Goal: Task Accomplishment & Management: Complete application form

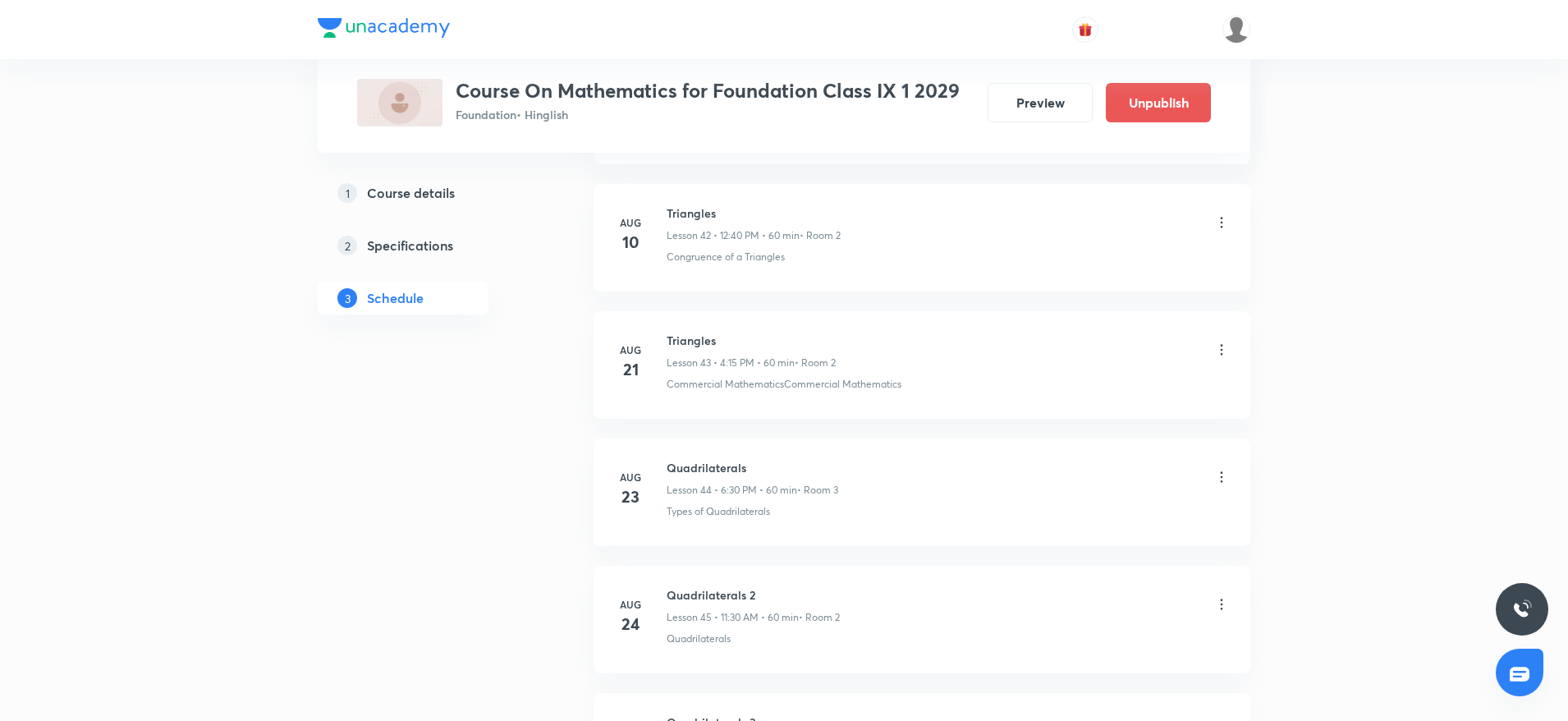
scroll to position [6095, 0]
drag, startPoint x: 687, startPoint y: 471, endPoint x: 687, endPoint y: 332, distance: 139.0
click at [687, 332] on h6 "Triangles" at bounding box center [753, 336] width 174 height 17
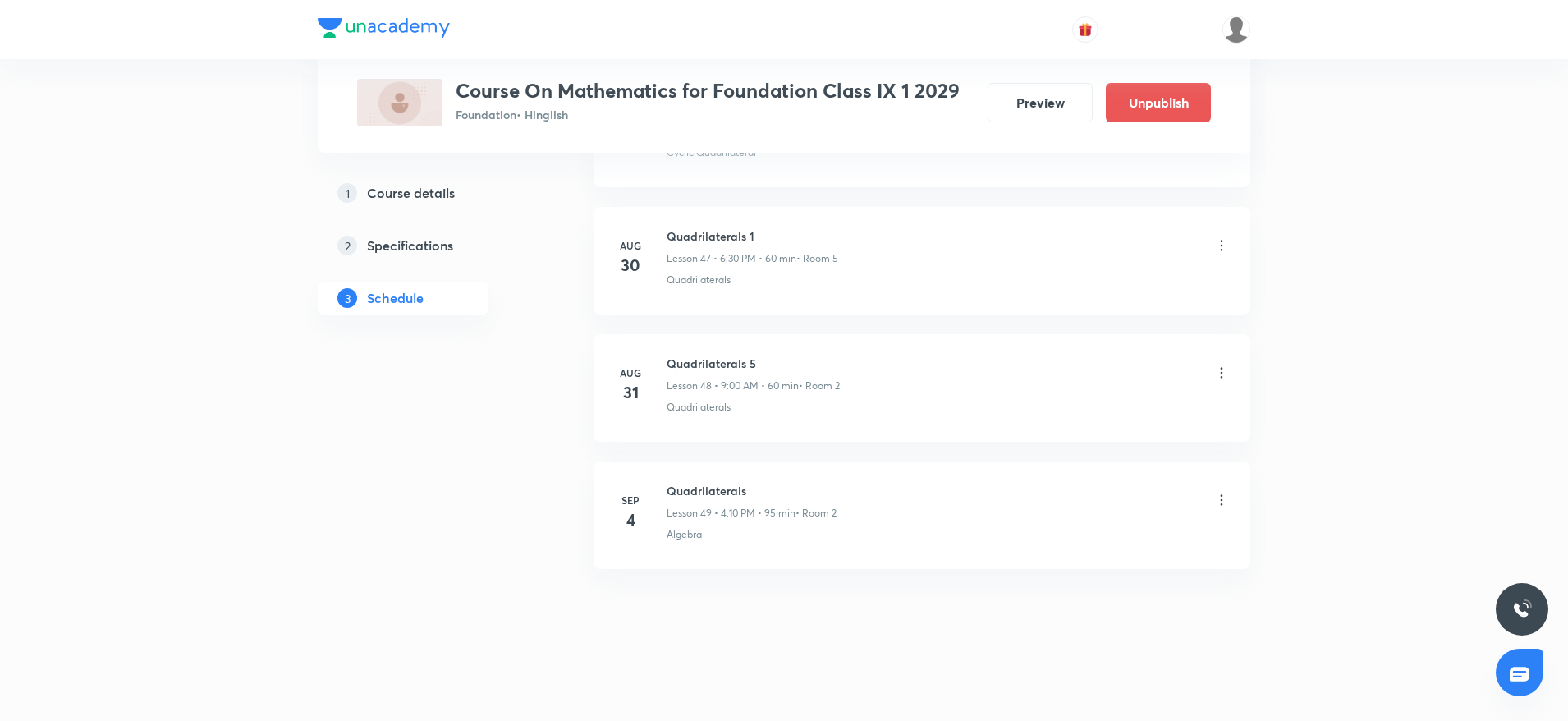
scroll to position [6834, 0]
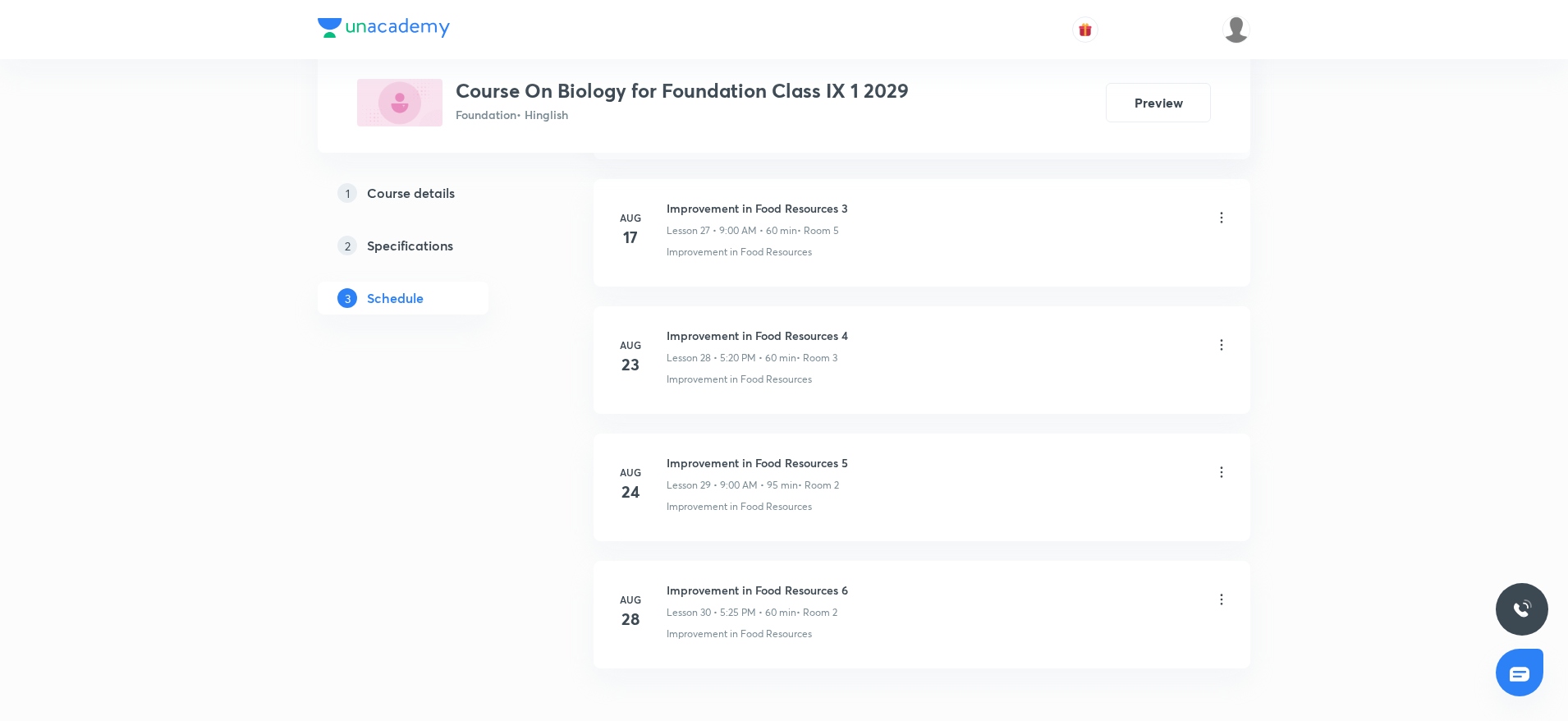
scroll to position [4414, 0]
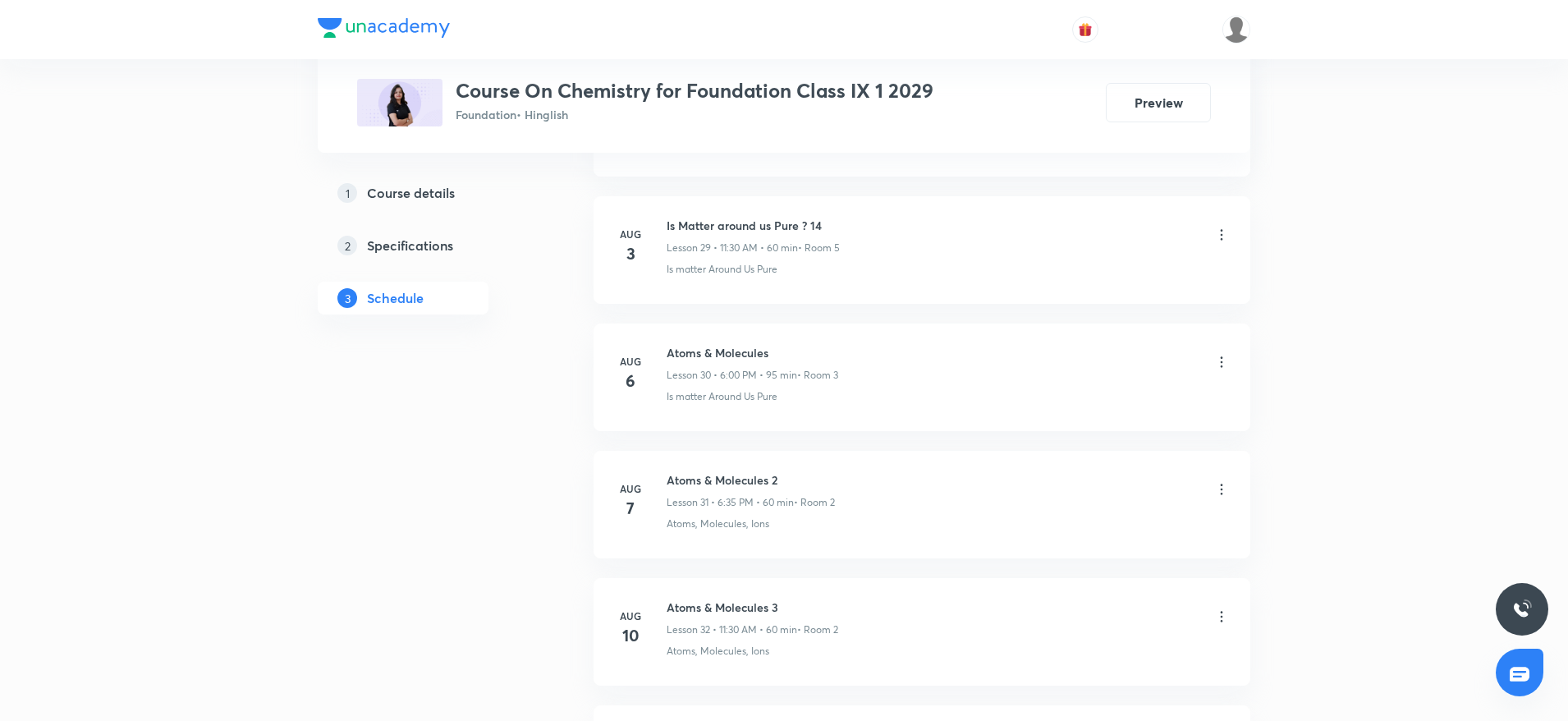
scroll to position [4797, 0]
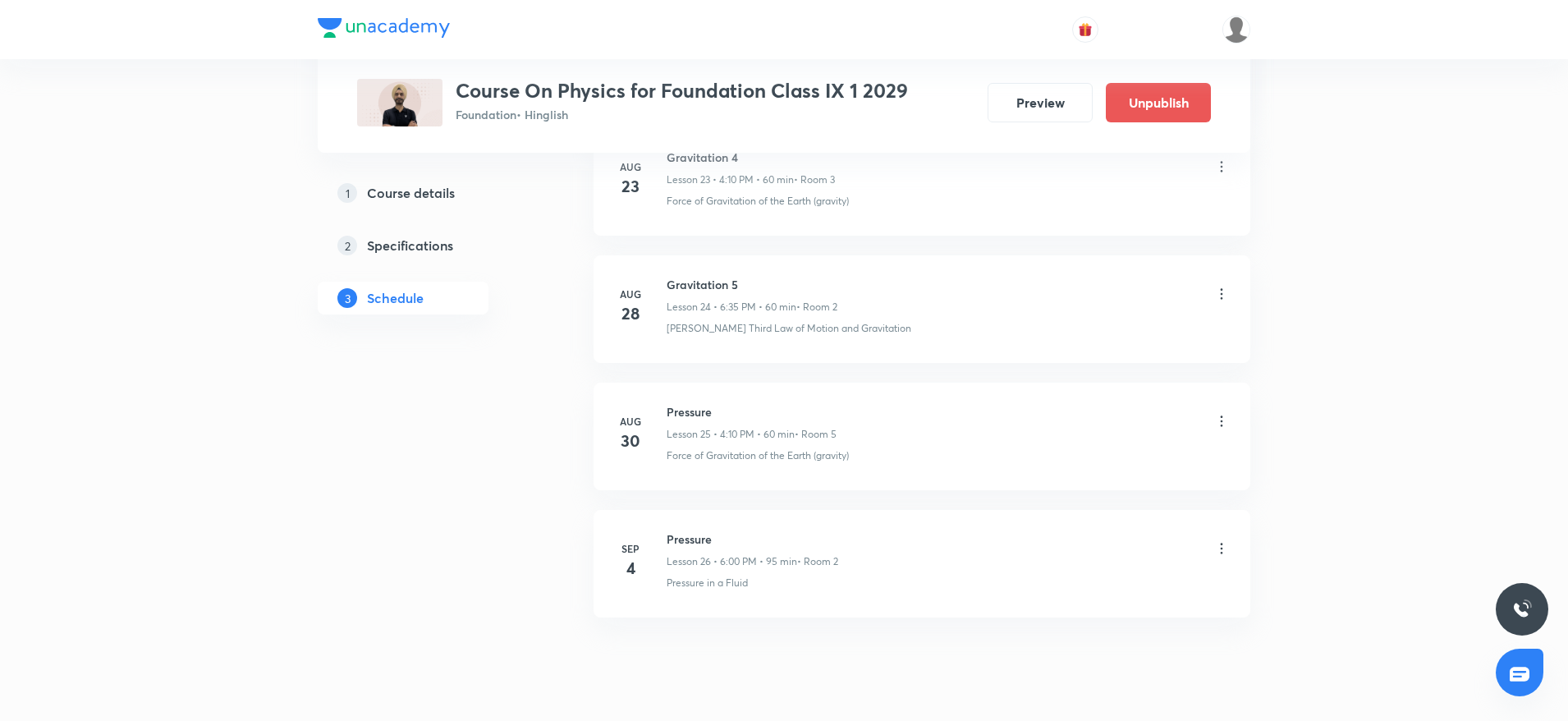
scroll to position [3852, 0]
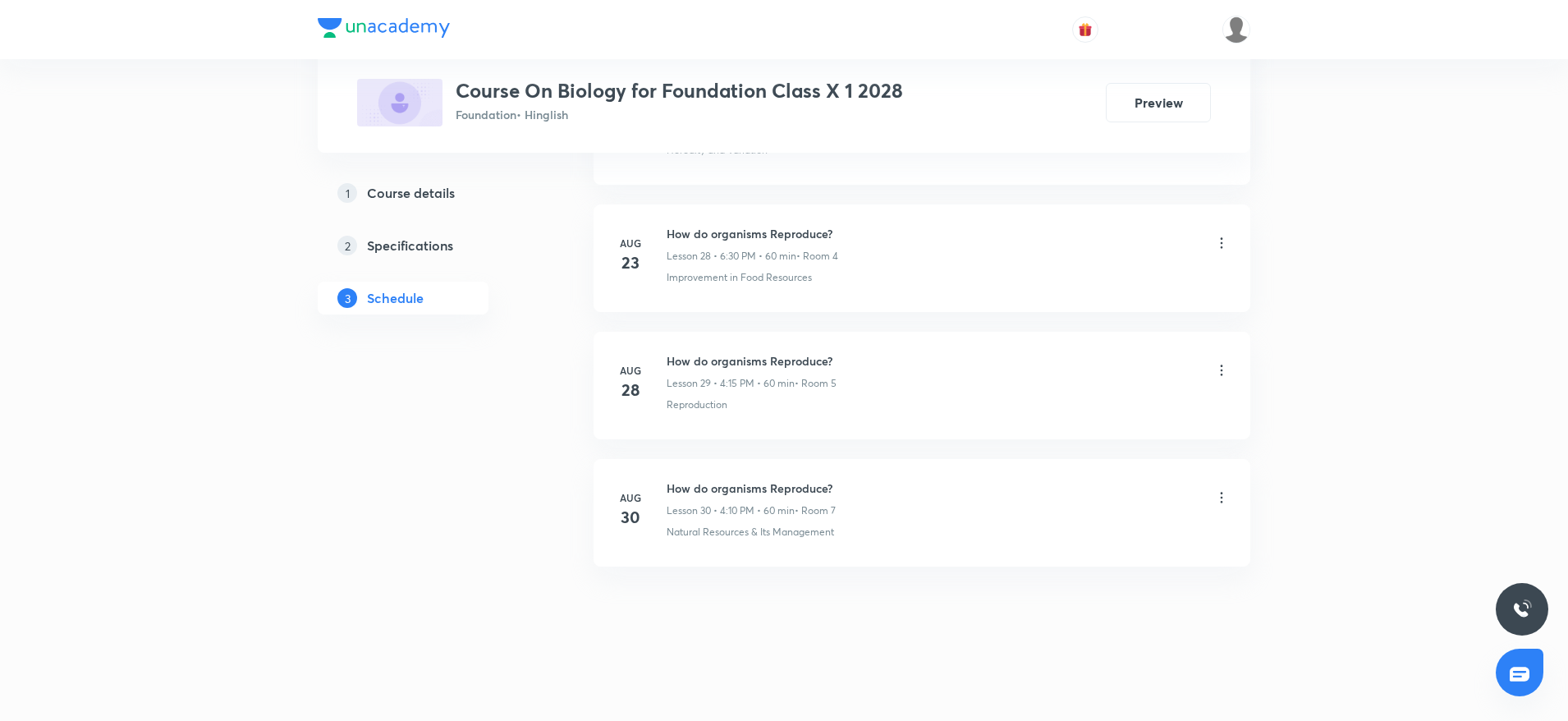
click at [684, 490] on h6 "How do organisms Reproduce?" at bounding box center [751, 488] width 169 height 17
copy h6 "How do organisms Reproduce?"
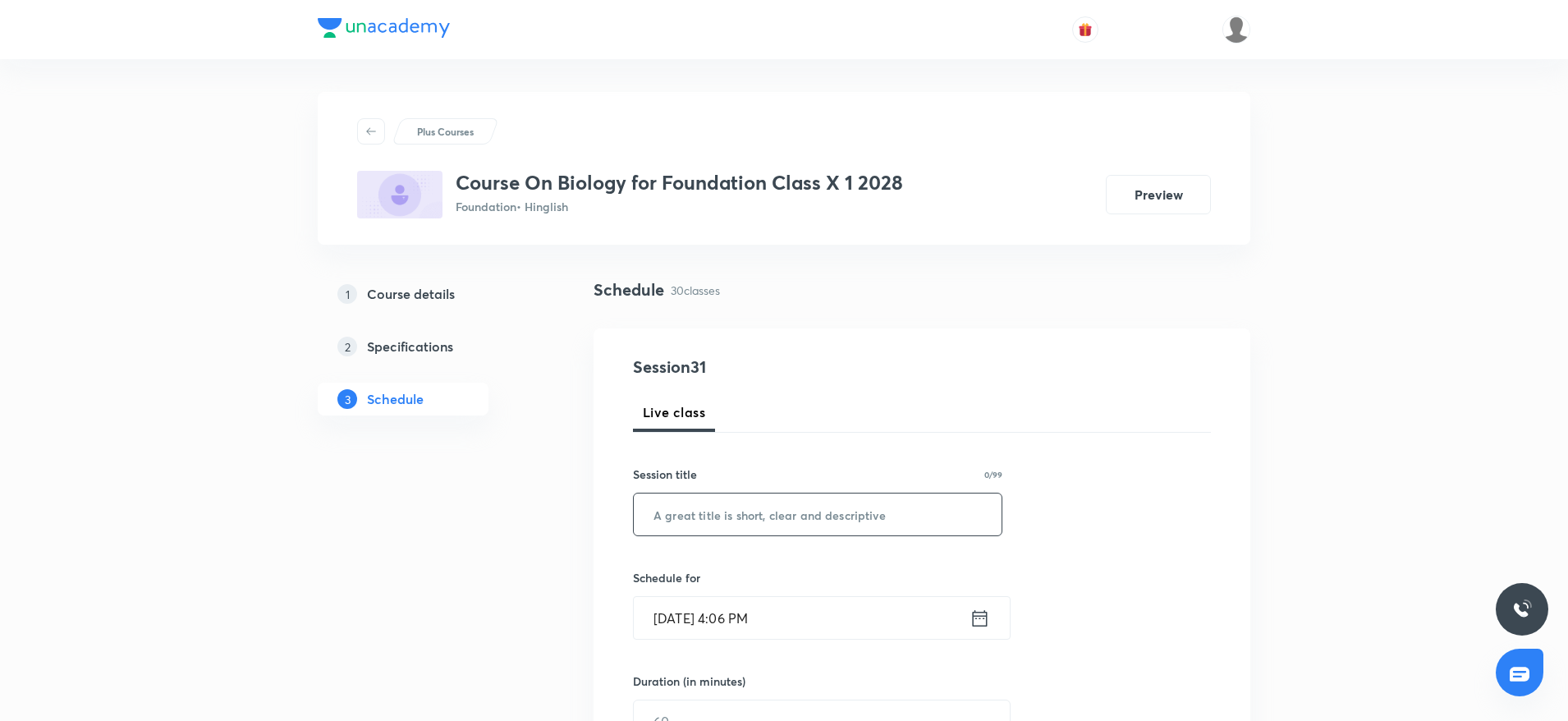
click at [705, 519] on input "text" at bounding box center [817, 514] width 368 height 42
paste input "How do organisms Reproduce?"
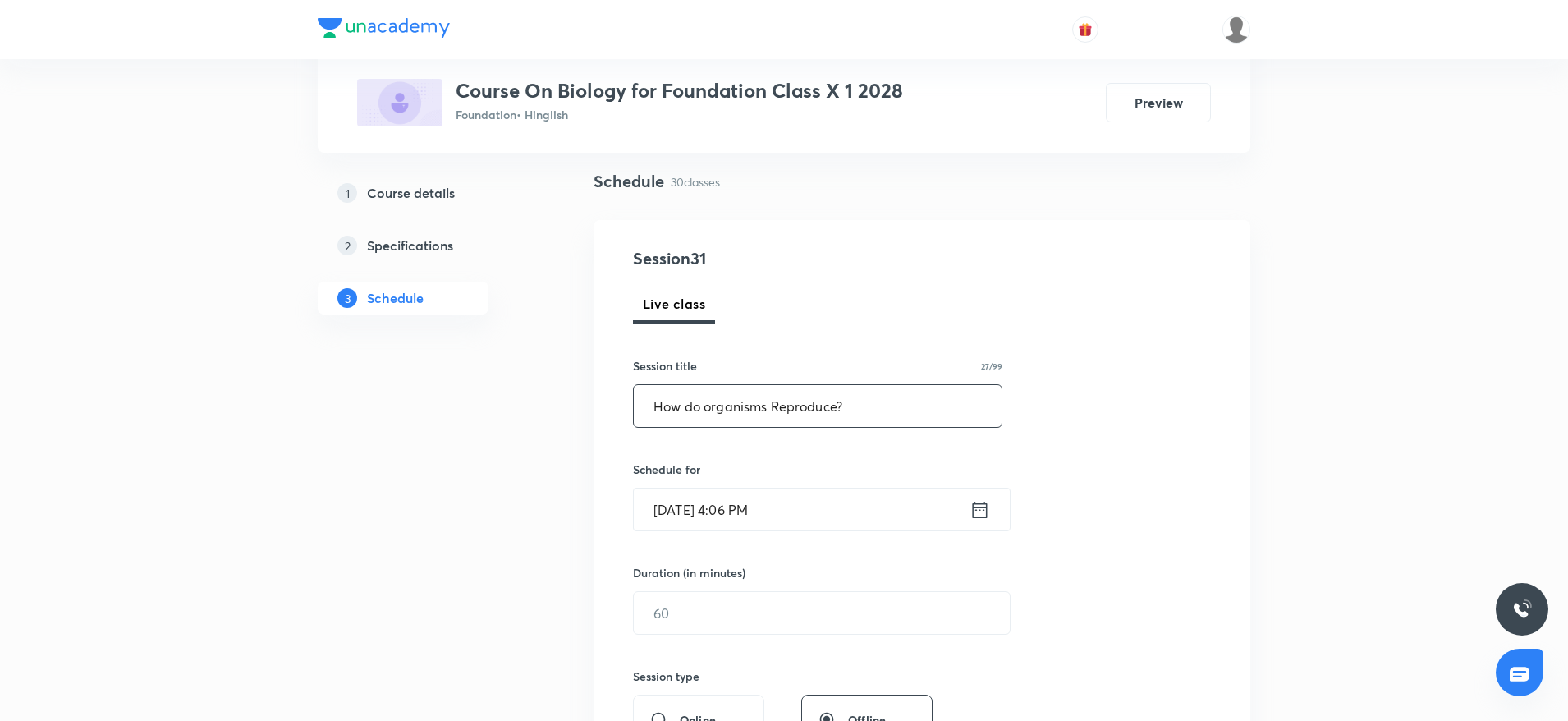
scroll to position [246, 0]
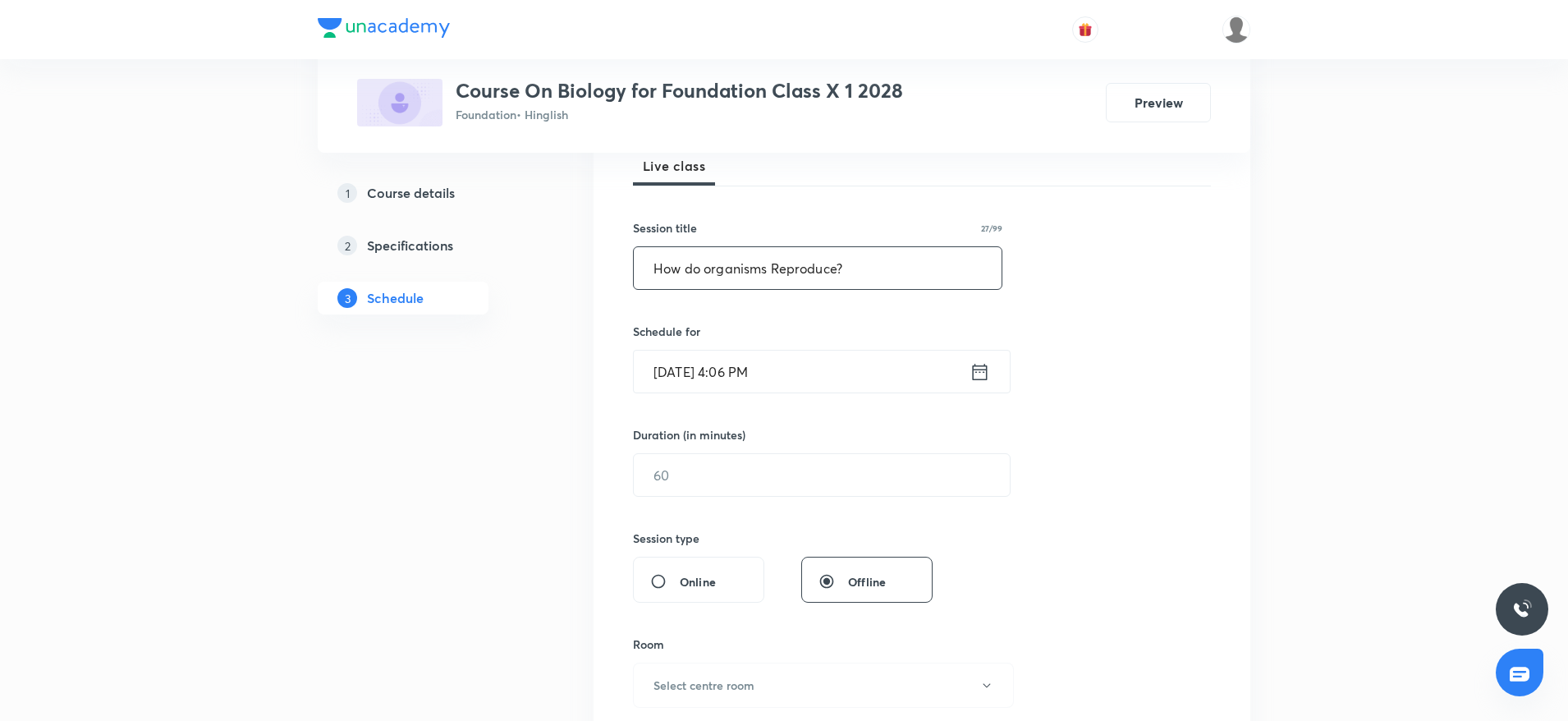
type input "How do organisms Reproduce?"
click at [832, 365] on input "Sep 4, 2025, 4:06 PM" at bounding box center [801, 371] width 336 height 42
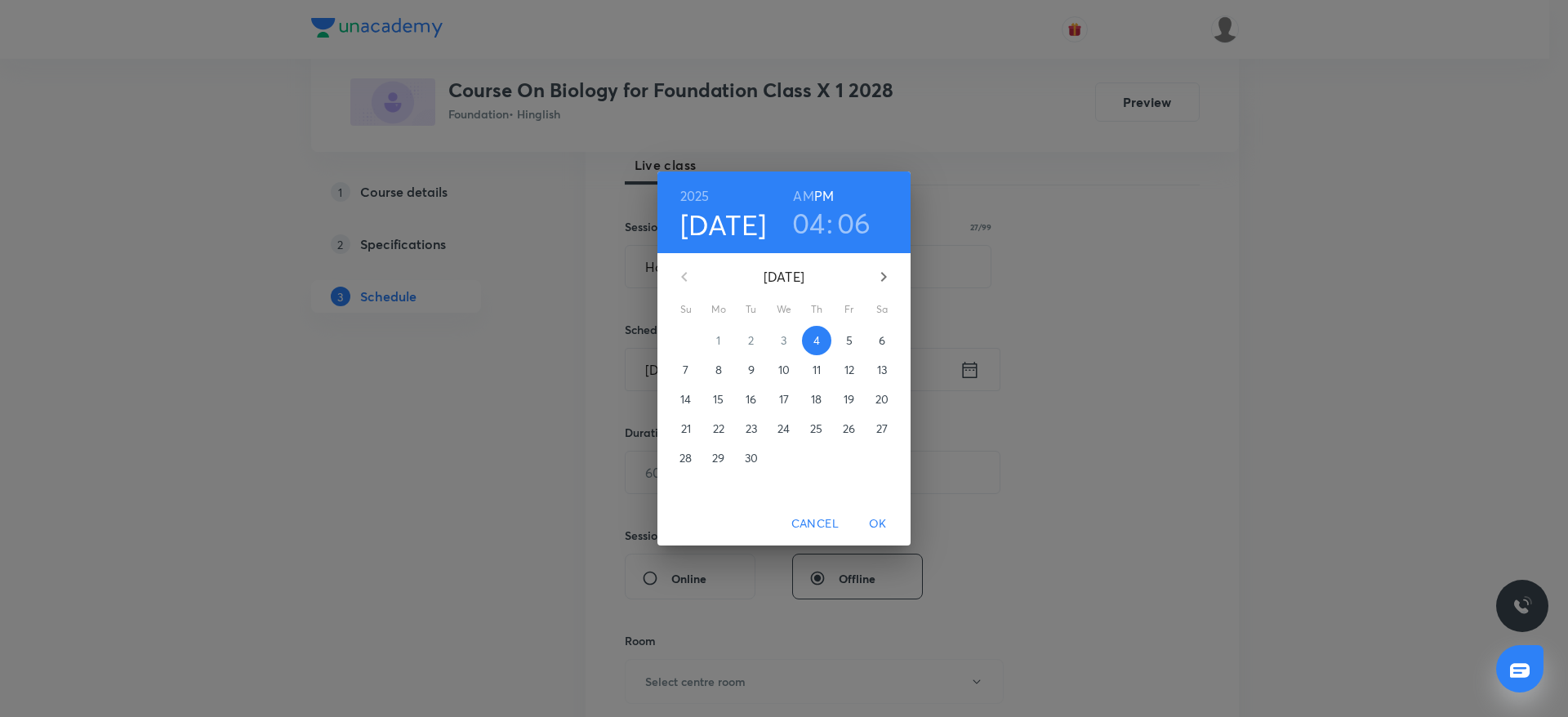
click at [856, 233] on h3 "06" at bounding box center [854, 223] width 34 height 34
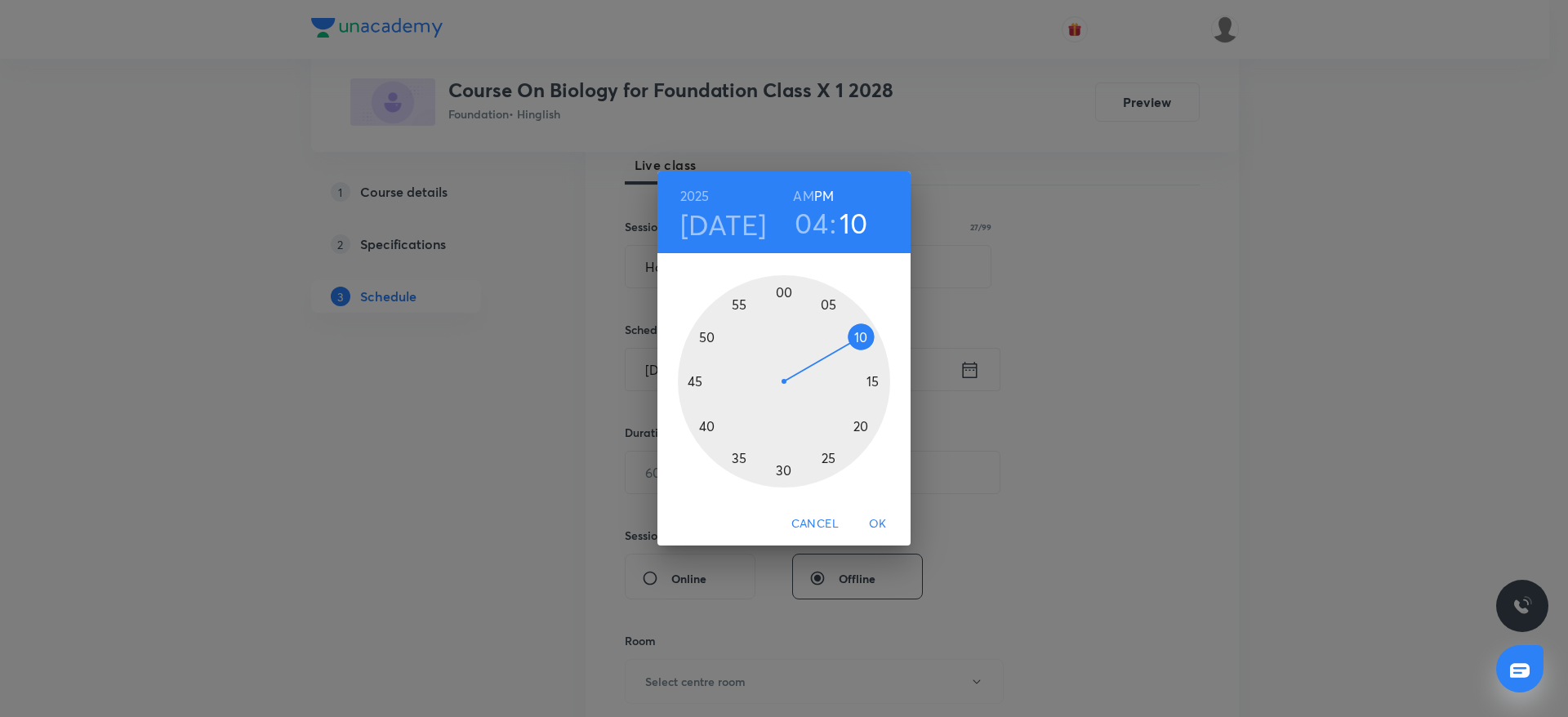
drag, startPoint x: 841, startPoint y: 328, endPoint x: 871, endPoint y: 331, distance: 30.1
click at [871, 331] on div at bounding box center [784, 381] width 212 height 212
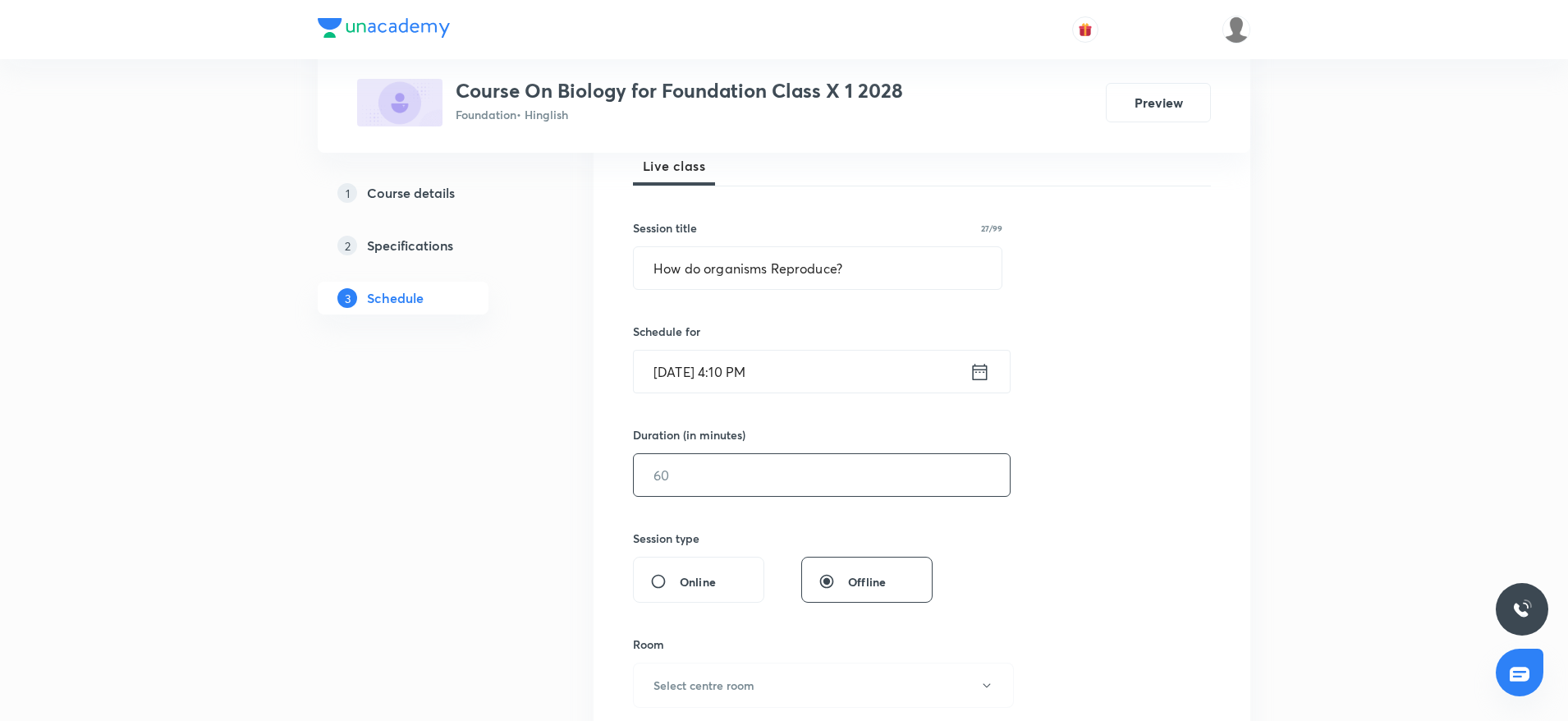
scroll to position [370, 0]
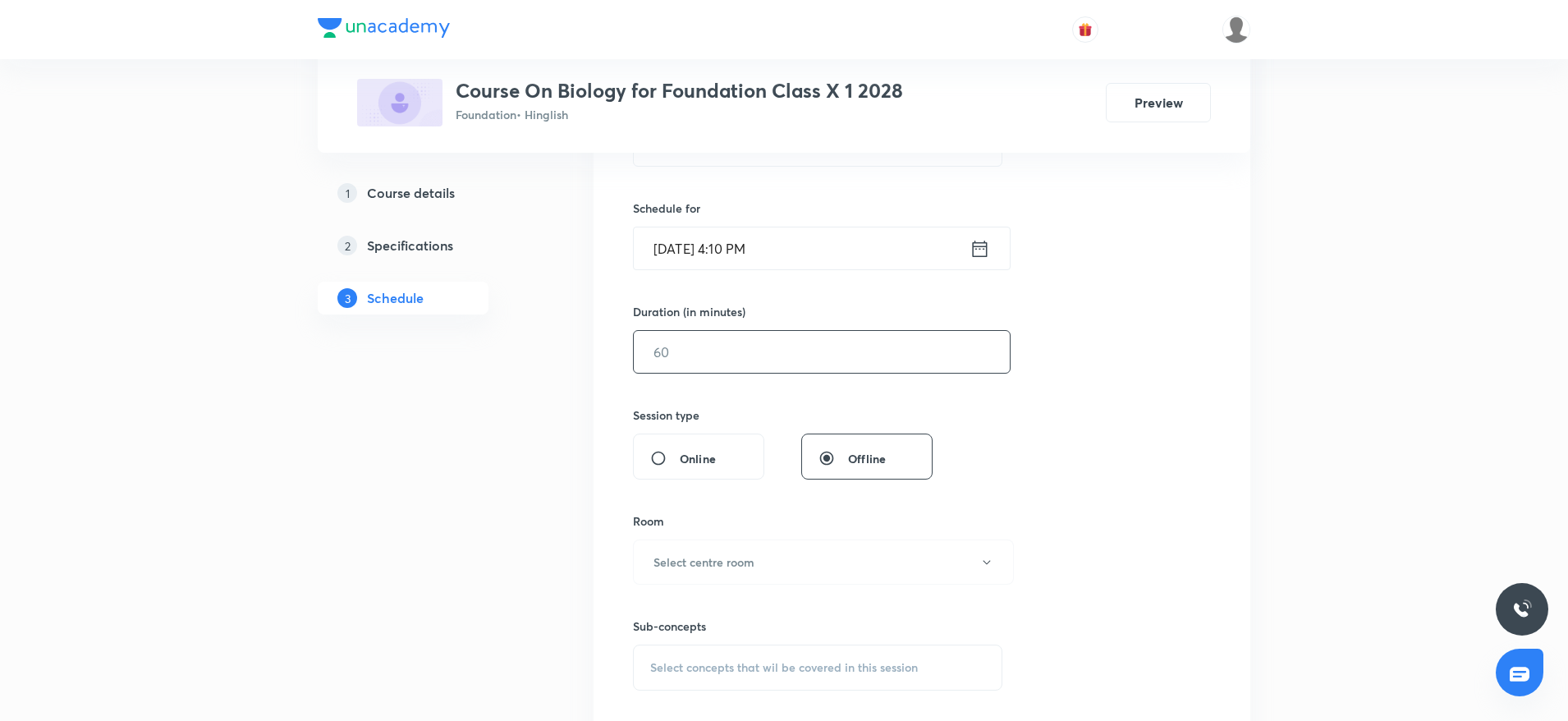
click at [762, 362] on input "text" at bounding box center [821, 351] width 376 height 42
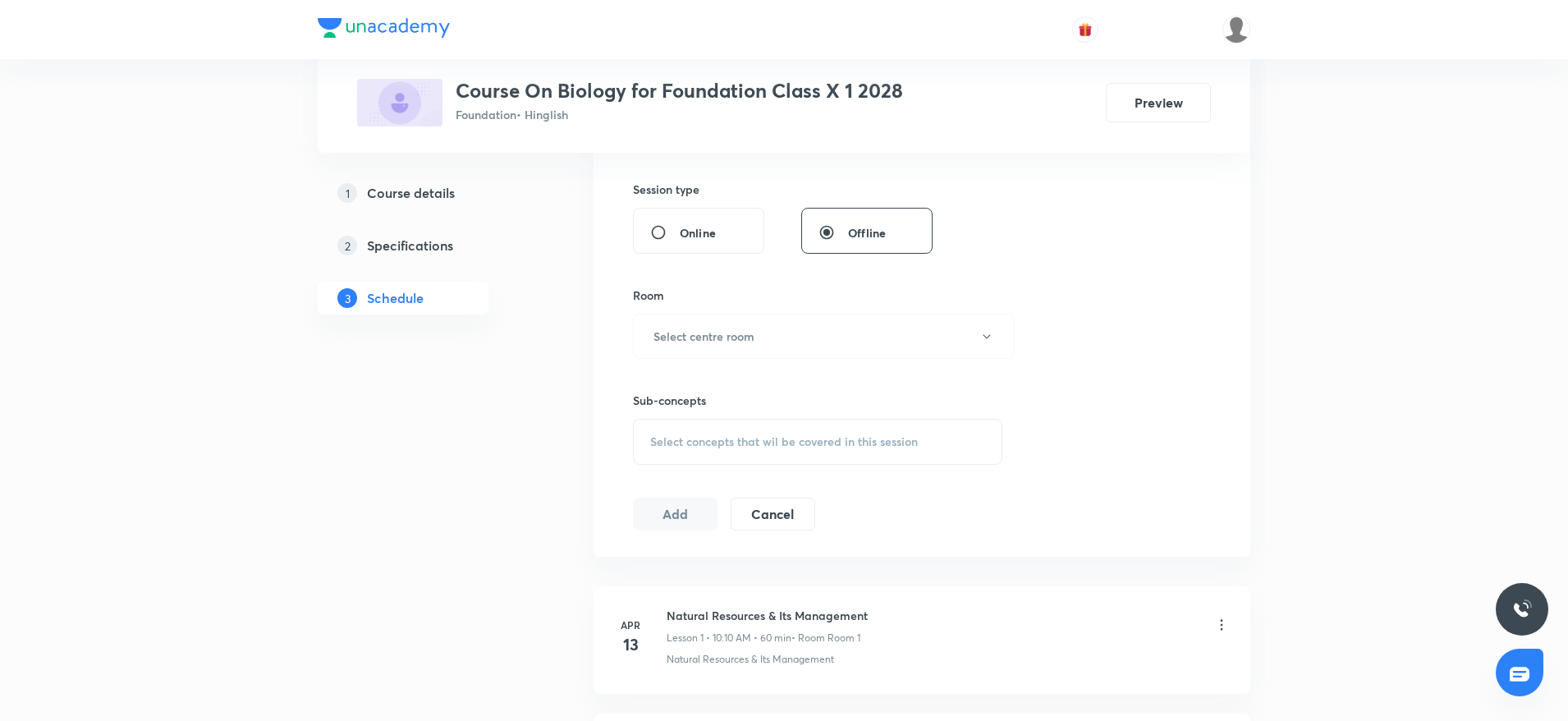
scroll to position [616, 0]
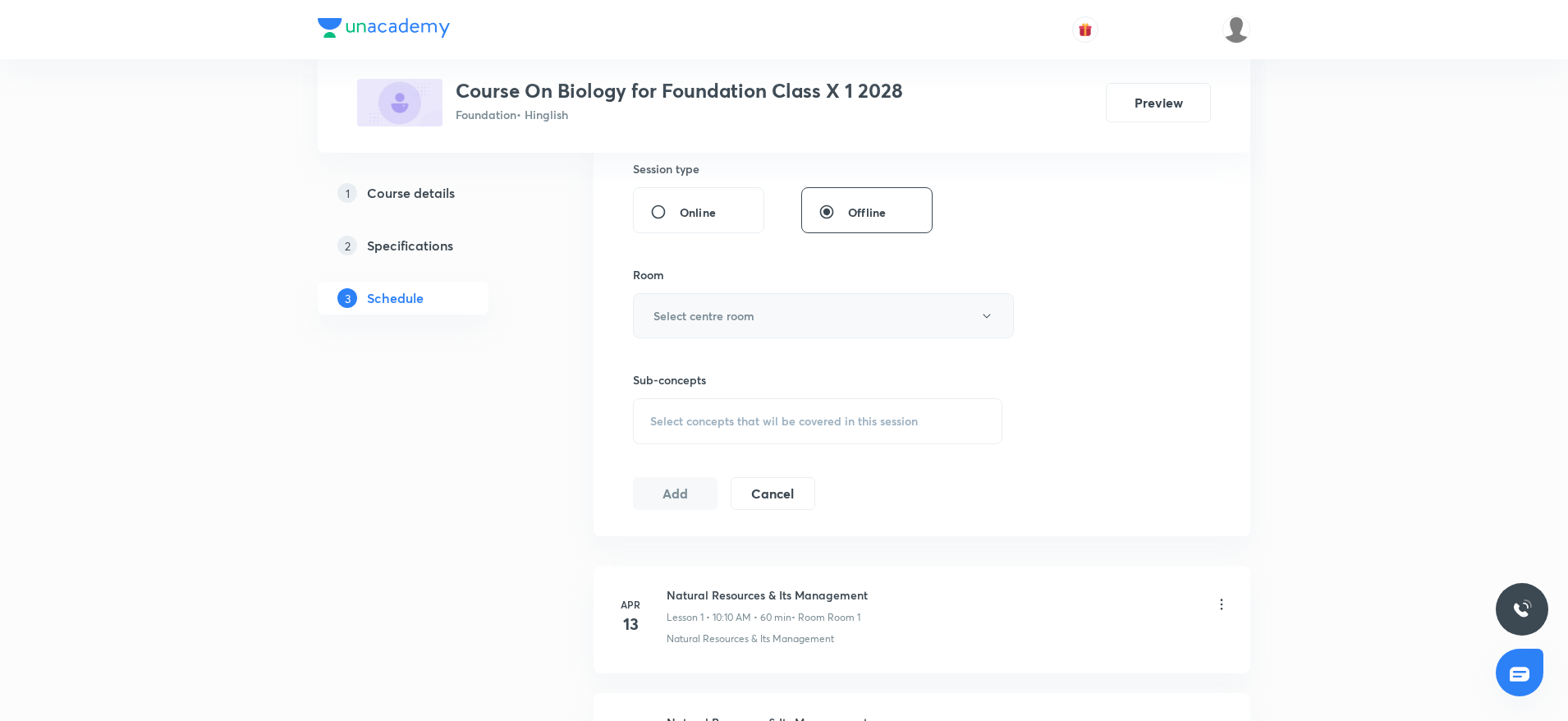
type input "60"
click at [777, 328] on button "Select centre room" at bounding box center [823, 315] width 380 height 45
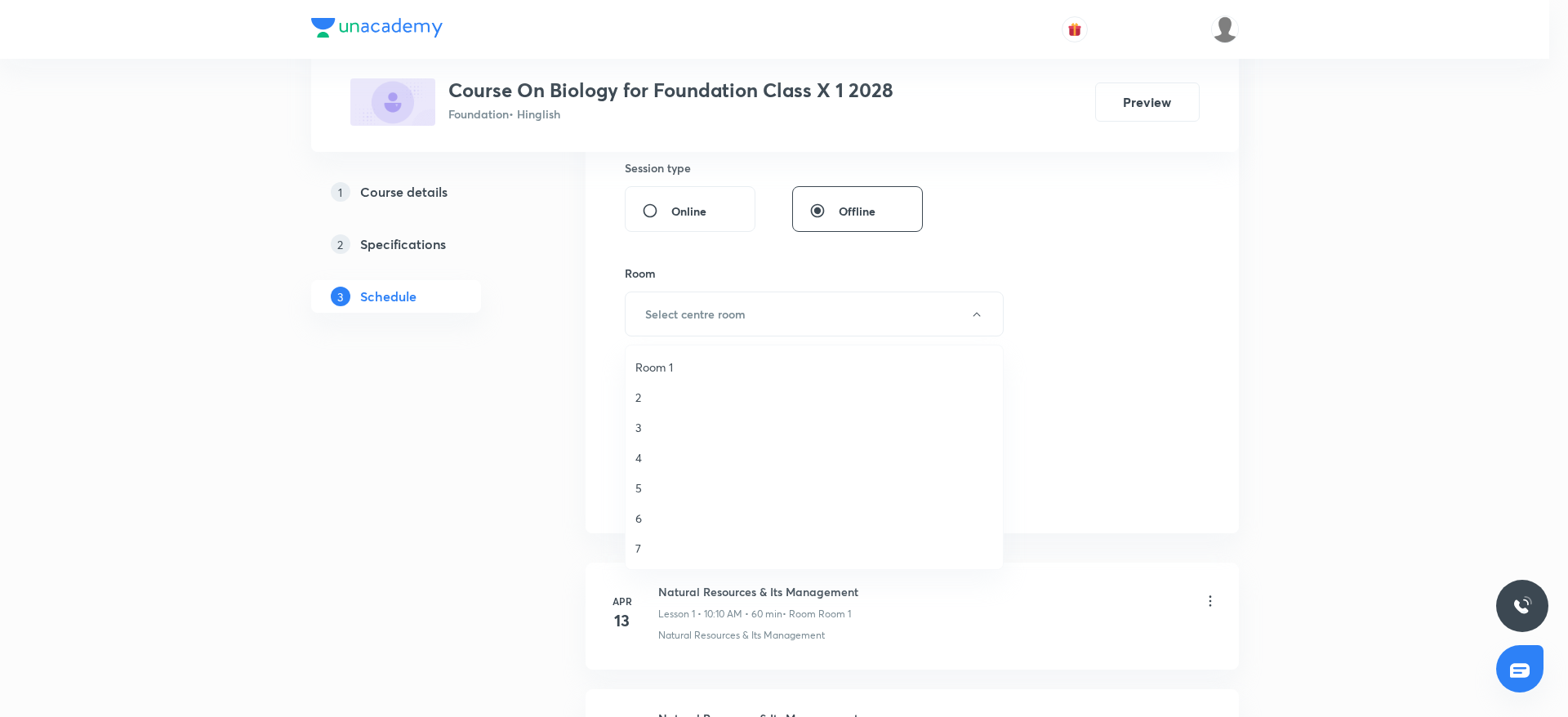
click at [646, 491] on span "5" at bounding box center [814, 488] width 358 height 17
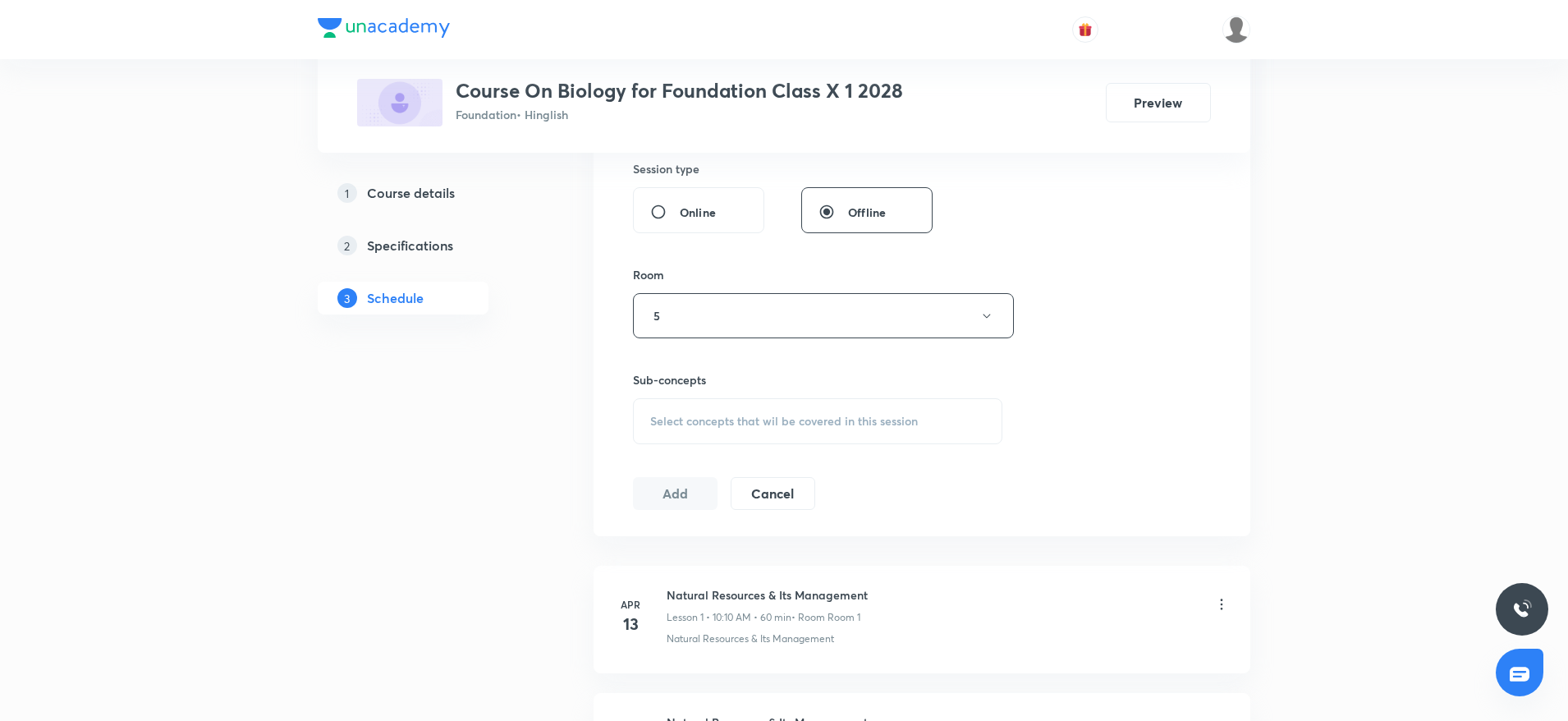
click at [713, 427] on span "Select concepts that wil be covered in this session" at bounding box center [784, 421] width 267 height 13
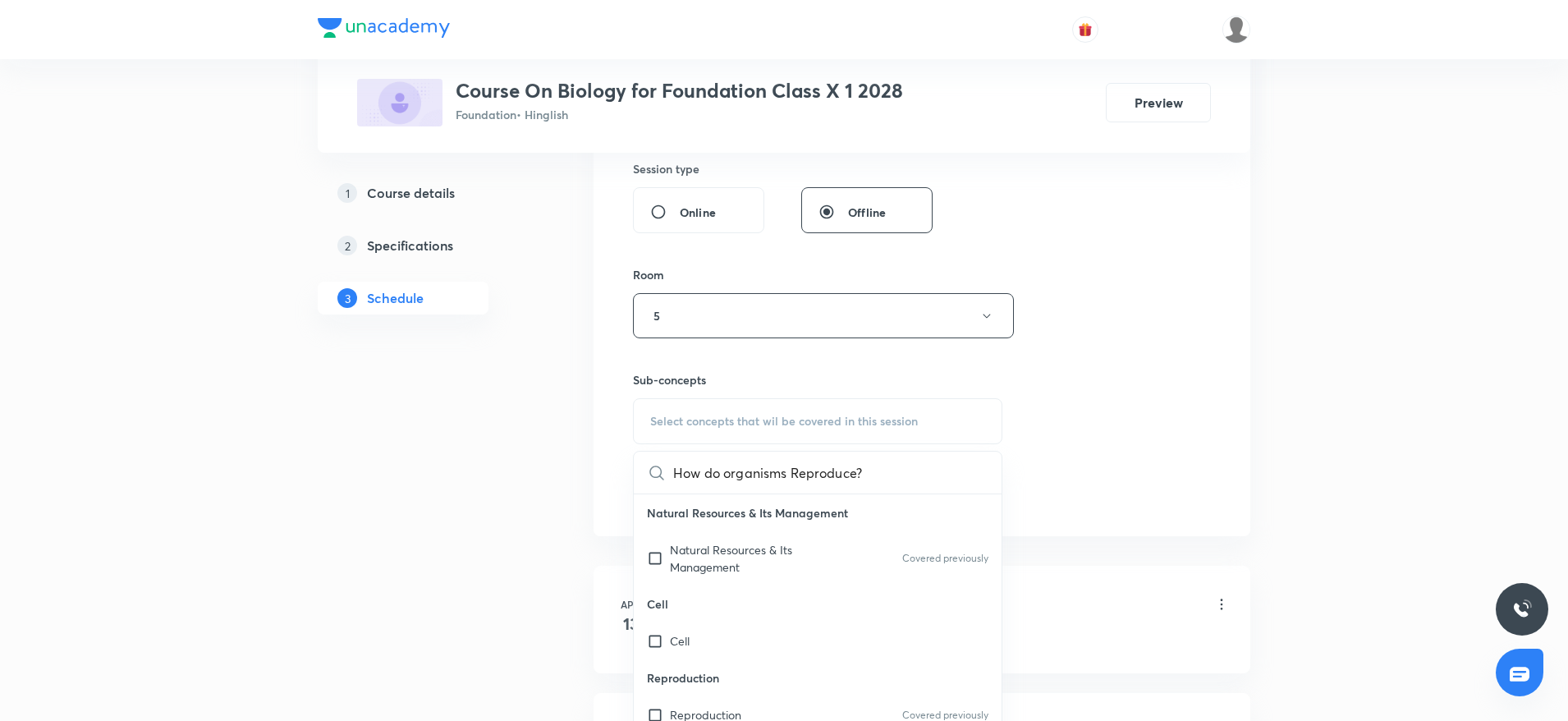
scroll to position [0, 5]
drag, startPoint x: 754, startPoint y: 466, endPoint x: 908, endPoint y: 475, distance: 154.3
click at [908, 475] on div "How do organisms Reproduce? 0 / 0 ​" at bounding box center [817, 472] width 368 height 42
drag, startPoint x: 799, startPoint y: 479, endPoint x: 698, endPoint y: 473, distance: 101.2
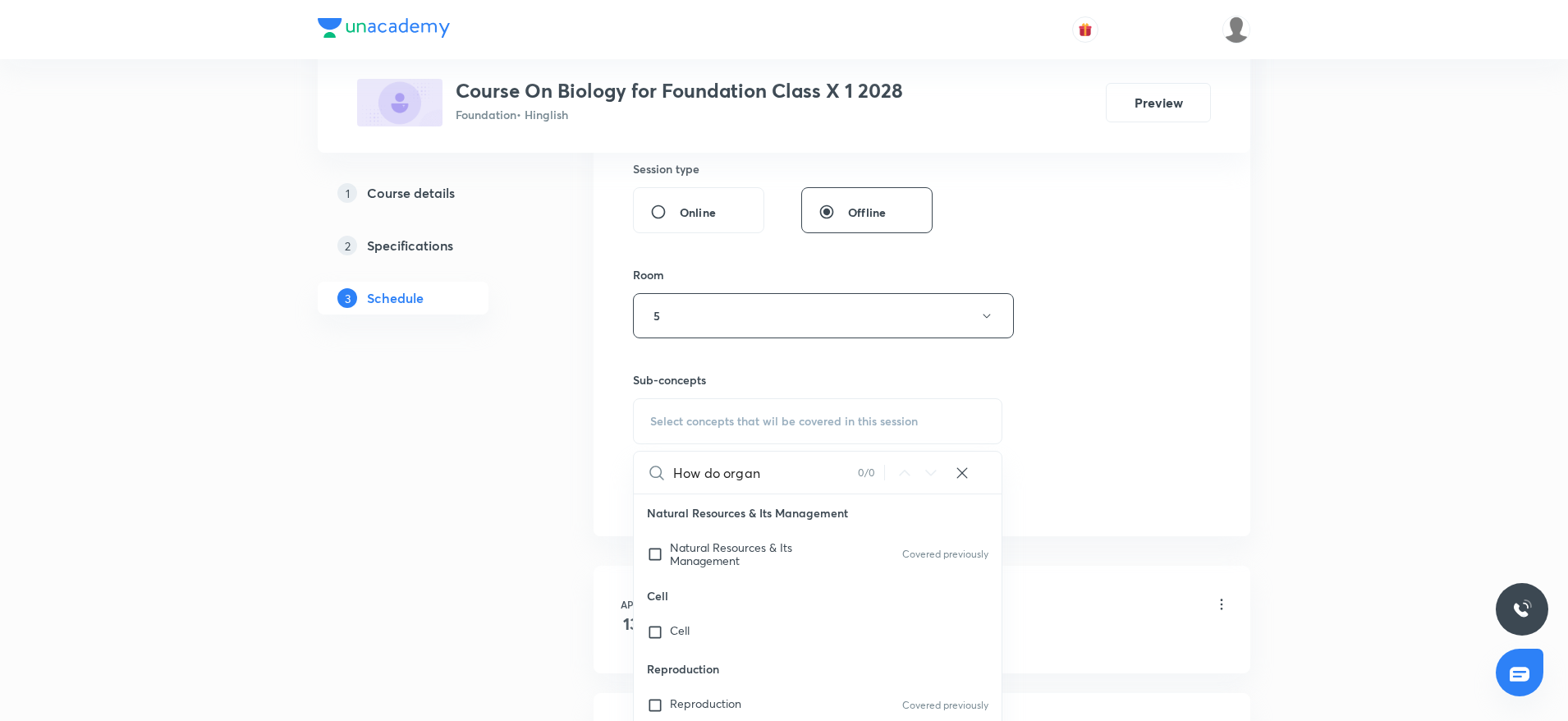
click at [698, 473] on input "How do organ" at bounding box center [765, 472] width 185 height 42
type input "How"
click at [775, 563] on p "Natural Resources & Its Management" at bounding box center [752, 554] width 165 height 27
checkbox input "true"
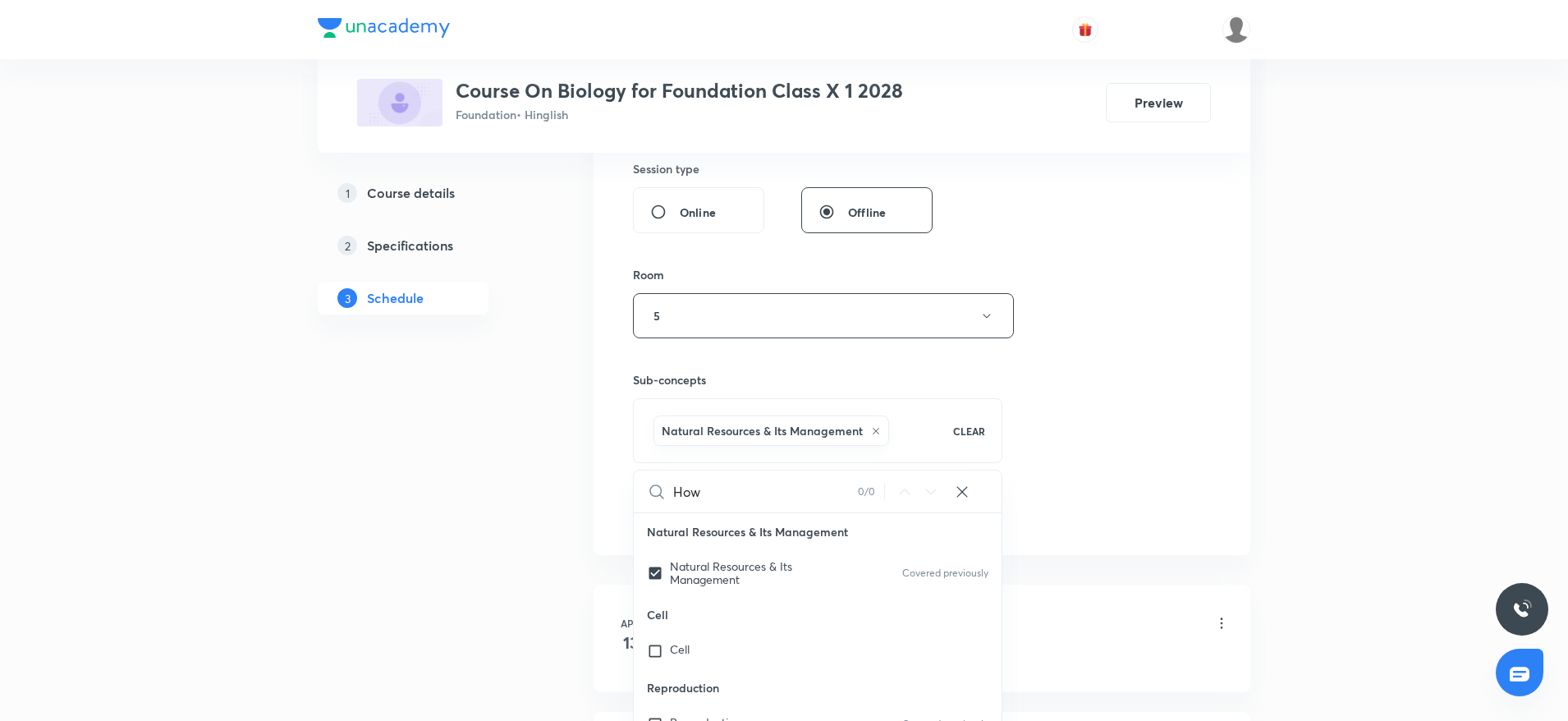
click at [1248, 358] on div "Session 31 Live class Session title 27/99 How do organisms Reproduce? ​ Schedul…" at bounding box center [922, 134] width 656 height 843
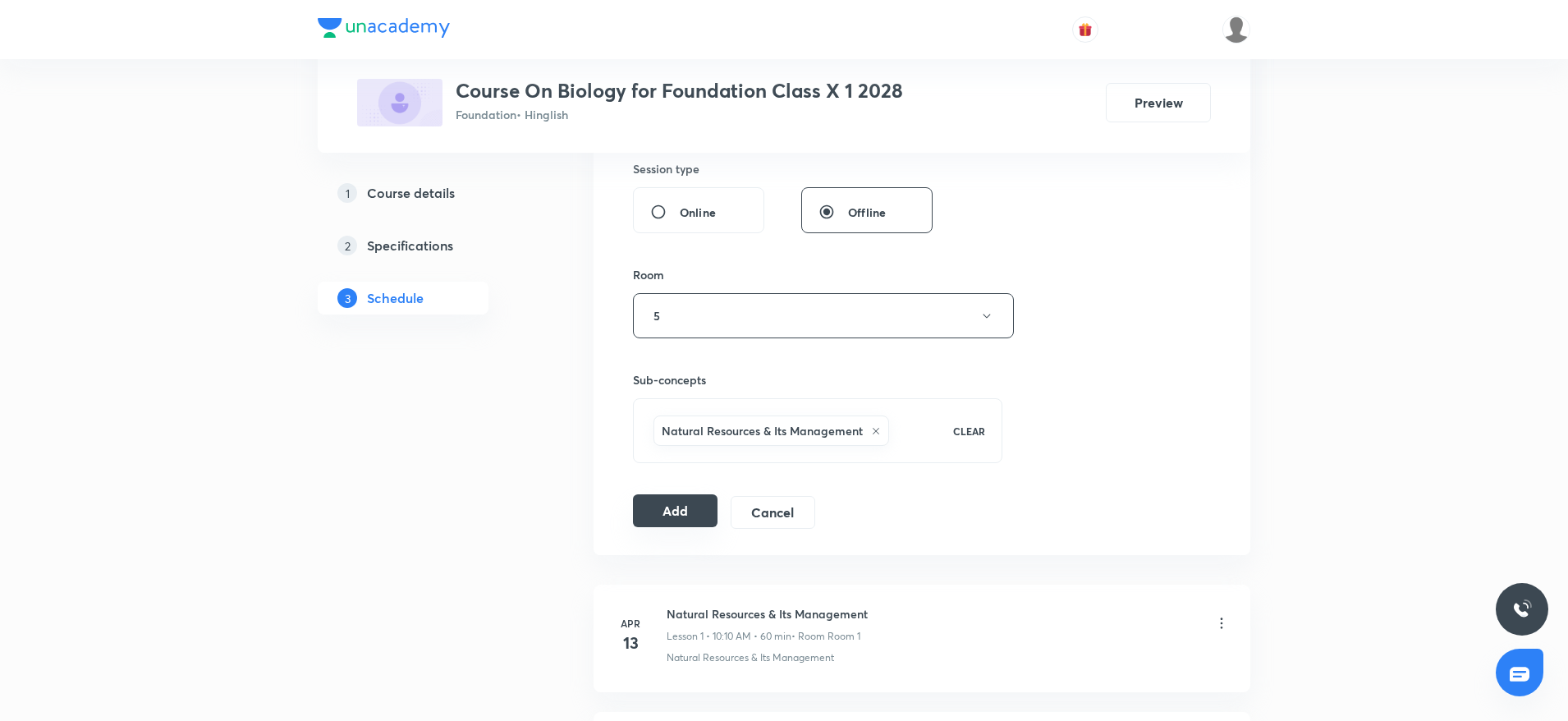
click at [645, 502] on button "Add" at bounding box center [675, 511] width 85 height 33
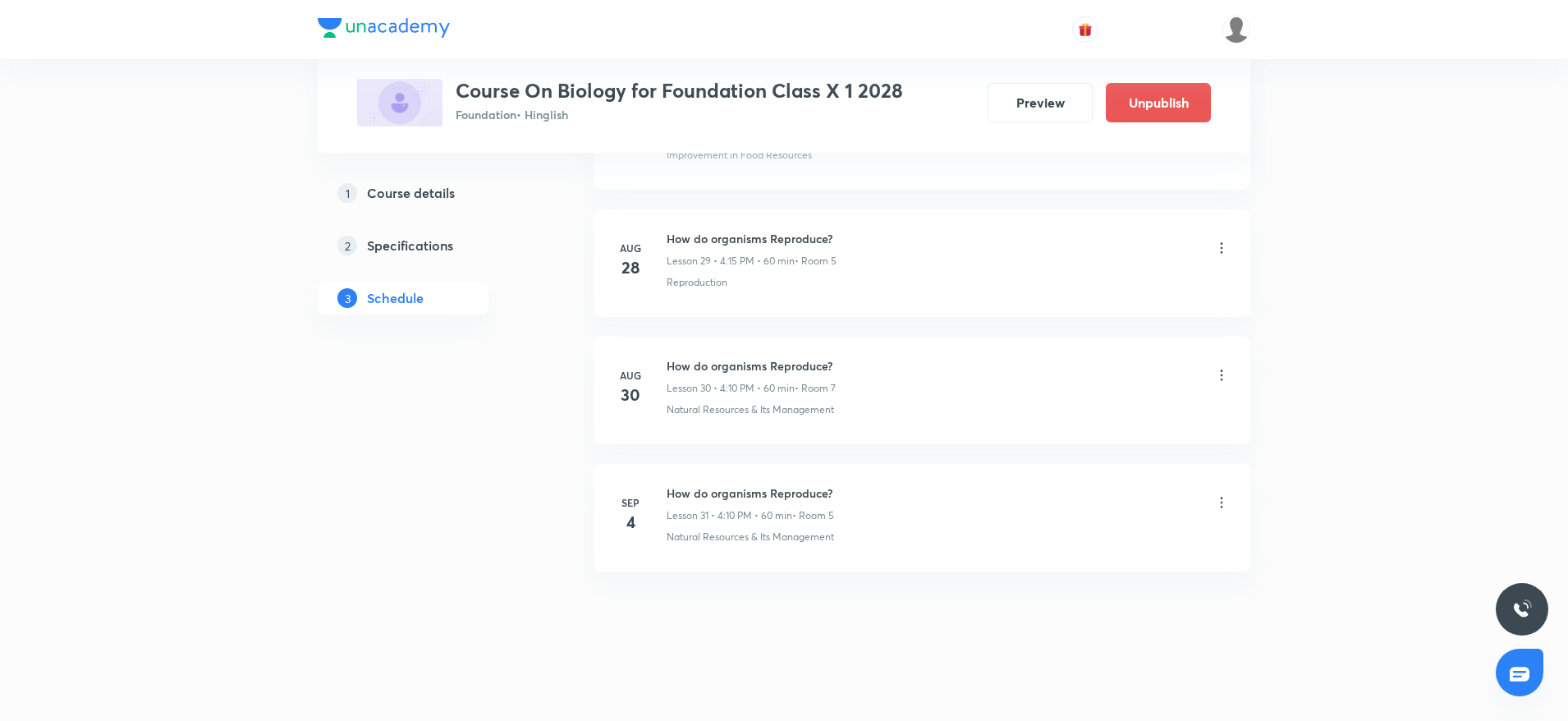
scroll to position [3787, 0]
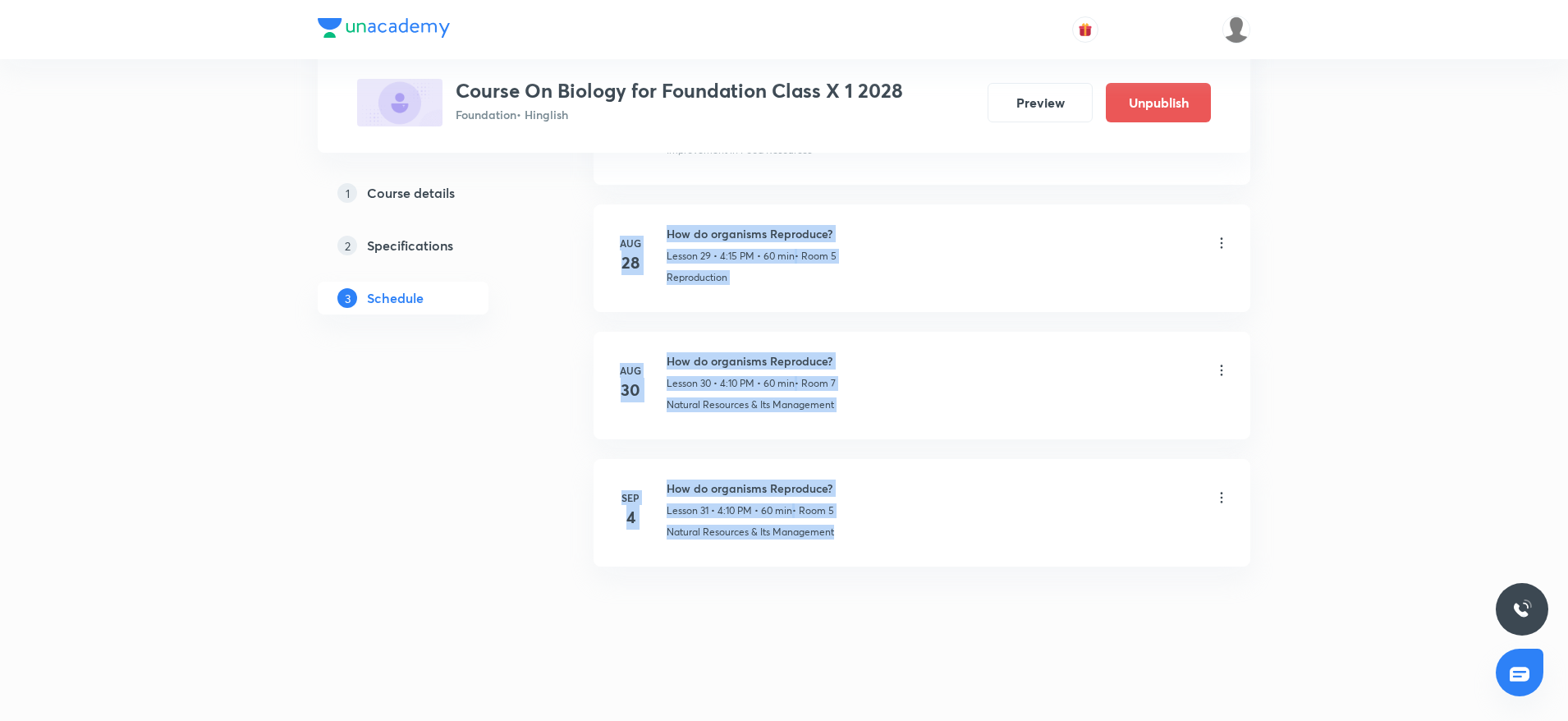
drag, startPoint x: 840, startPoint y: 529, endPoint x: 569, endPoint y: 245, distance: 392.6
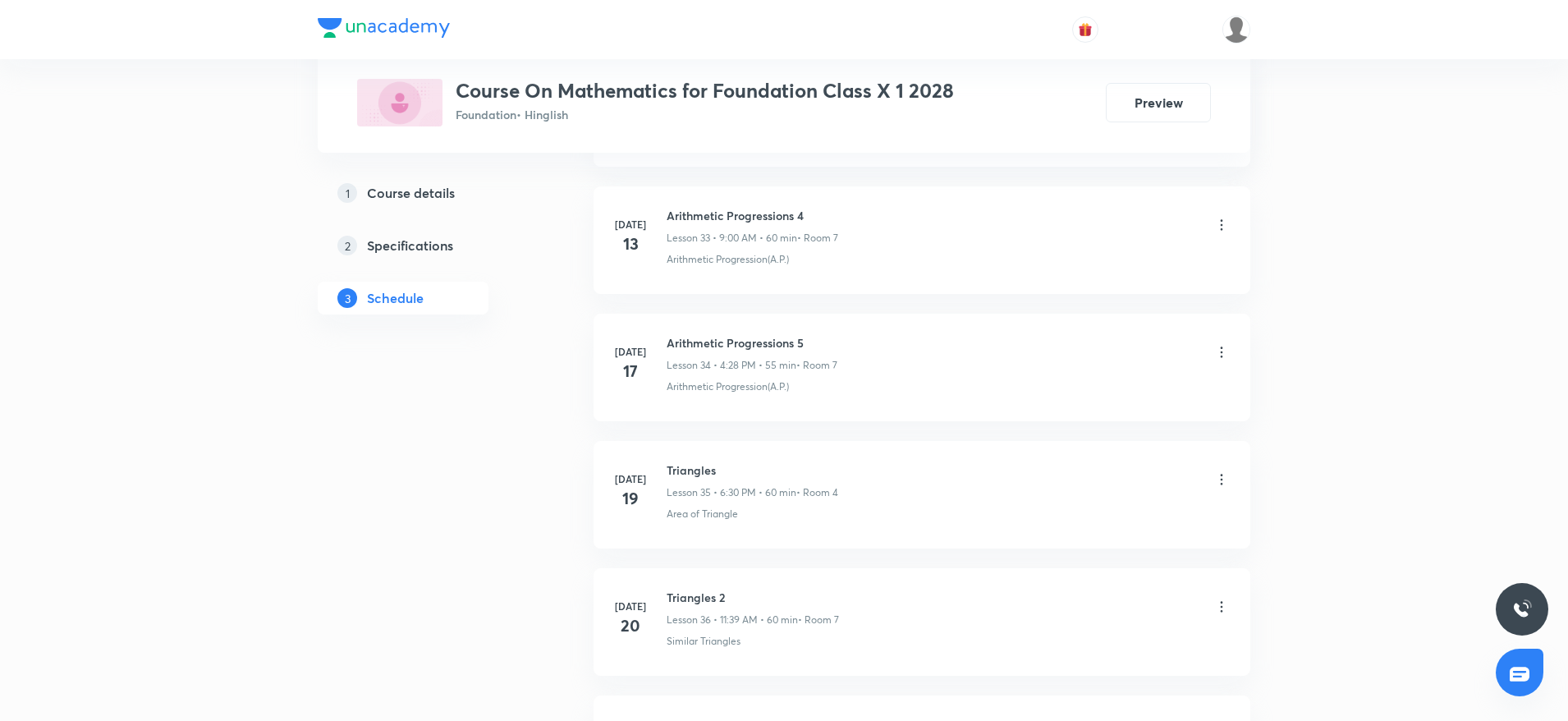
scroll to position [7088, 0]
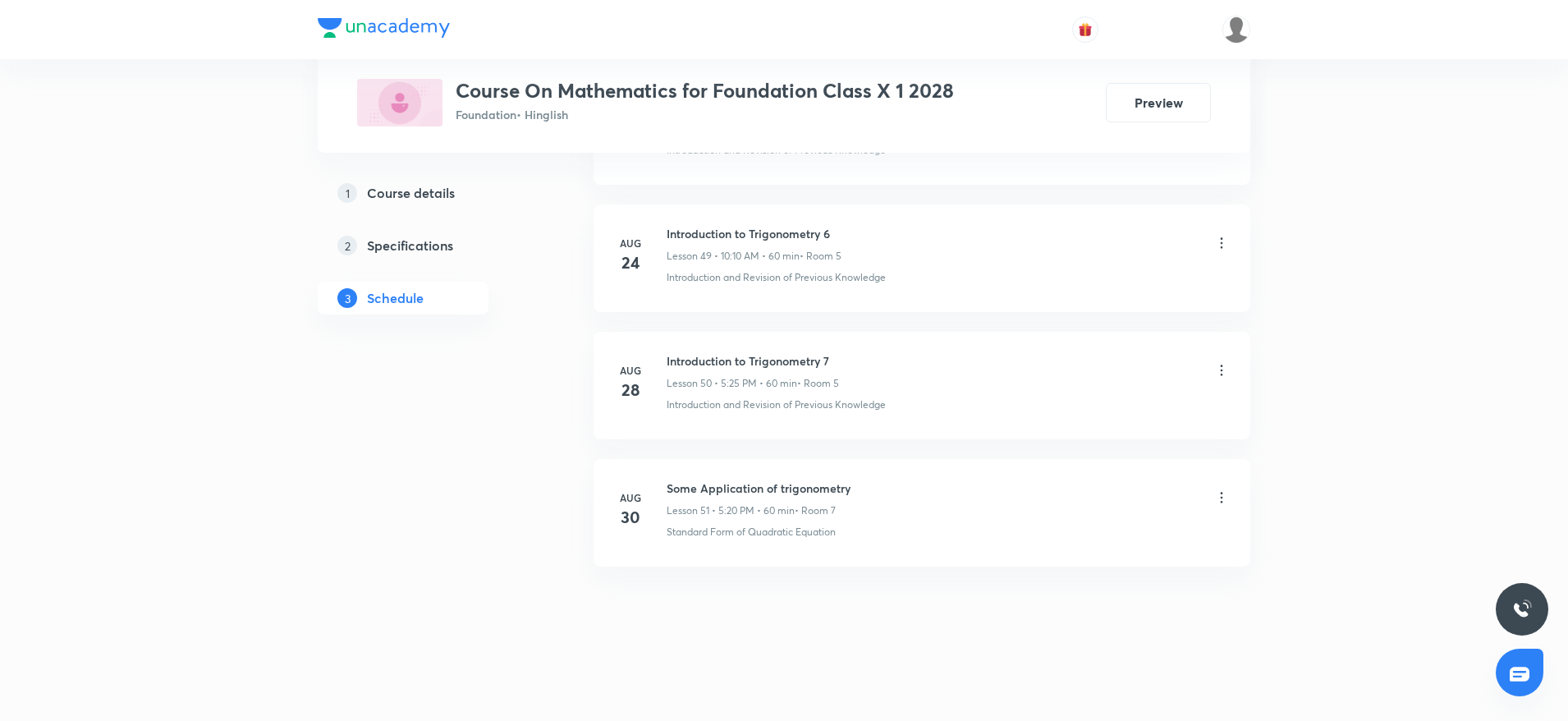
click at [753, 489] on h6 "Some Application of trigonometry" at bounding box center [758, 488] width 184 height 17
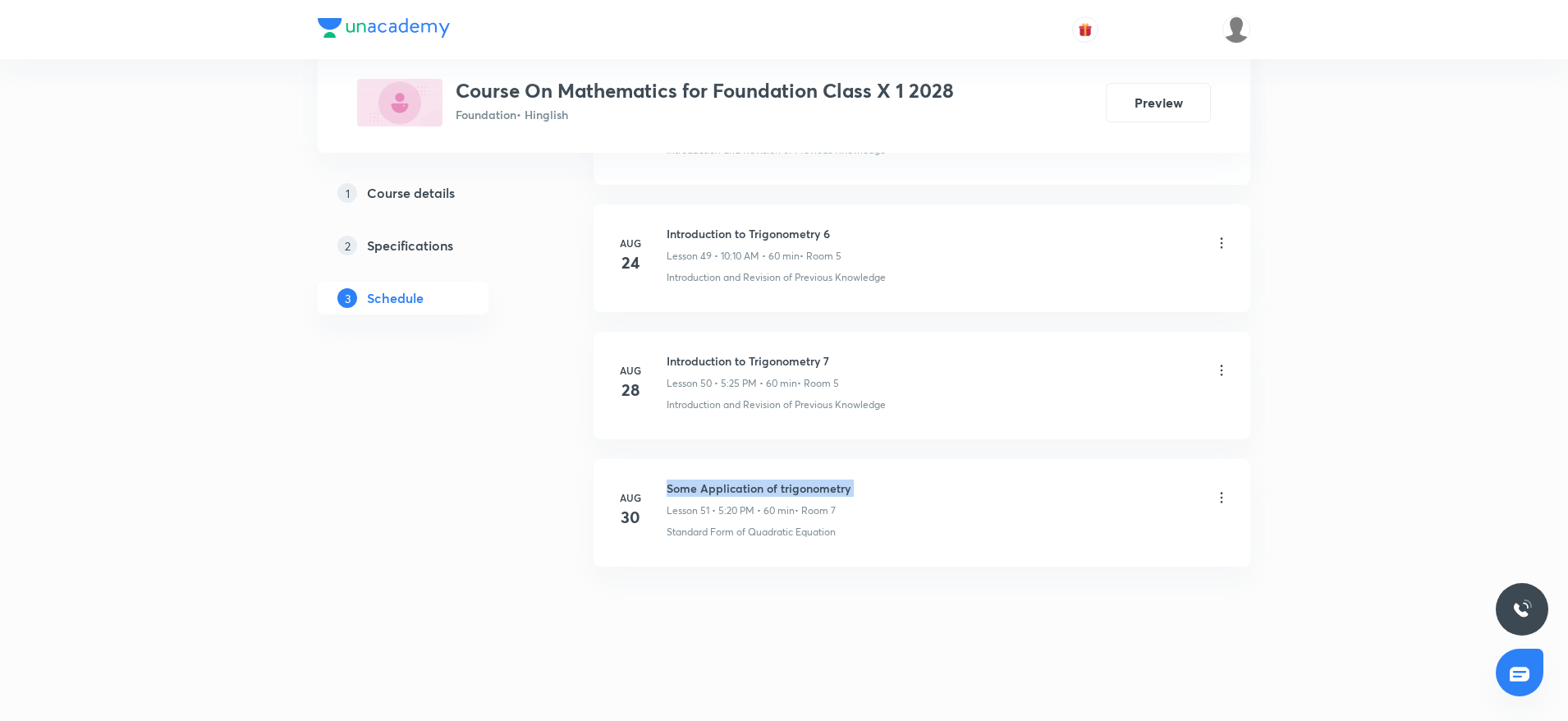
copy h6 "Some Application of trigonometry"
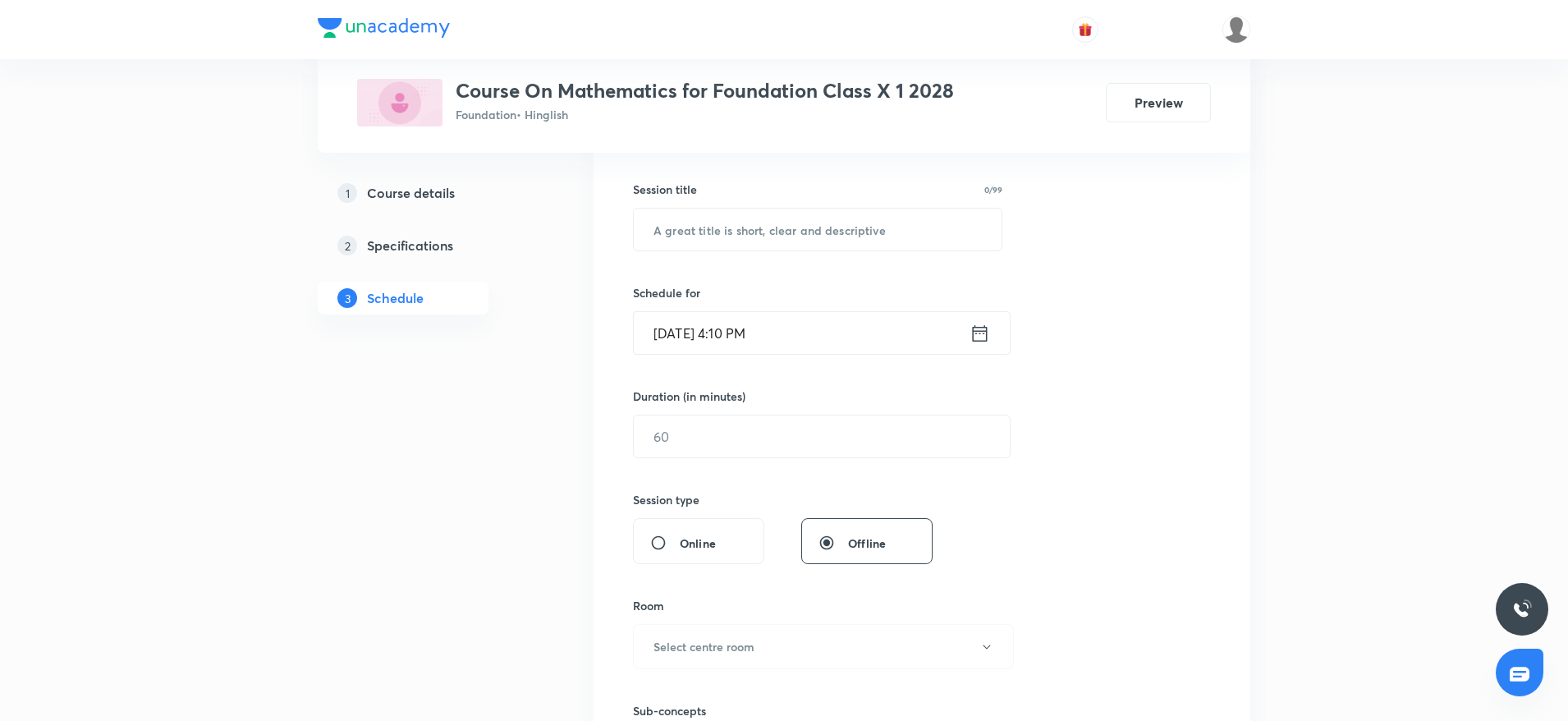
scroll to position [0, 0]
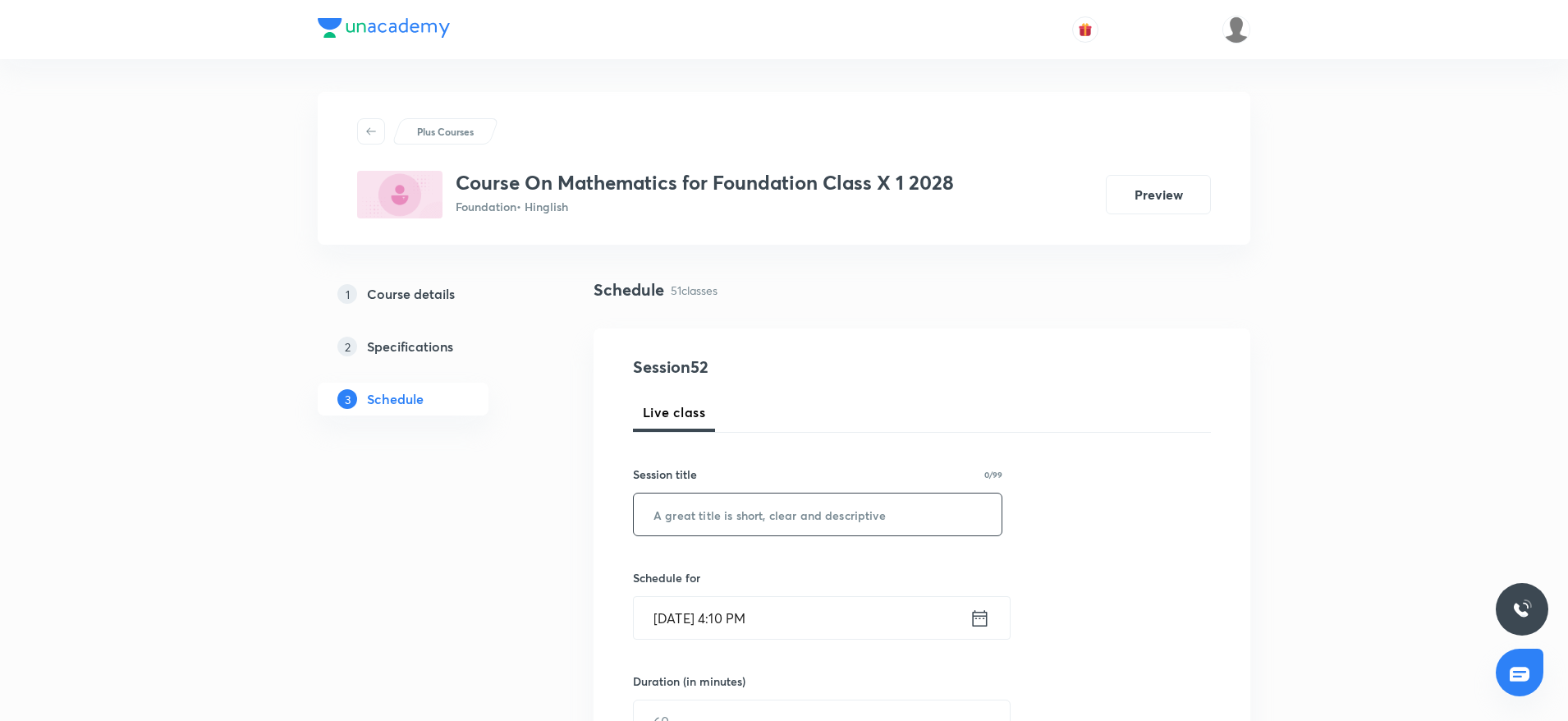
click at [670, 515] on input "text" at bounding box center [817, 514] width 368 height 42
paste input "Some Application of trigonometry"
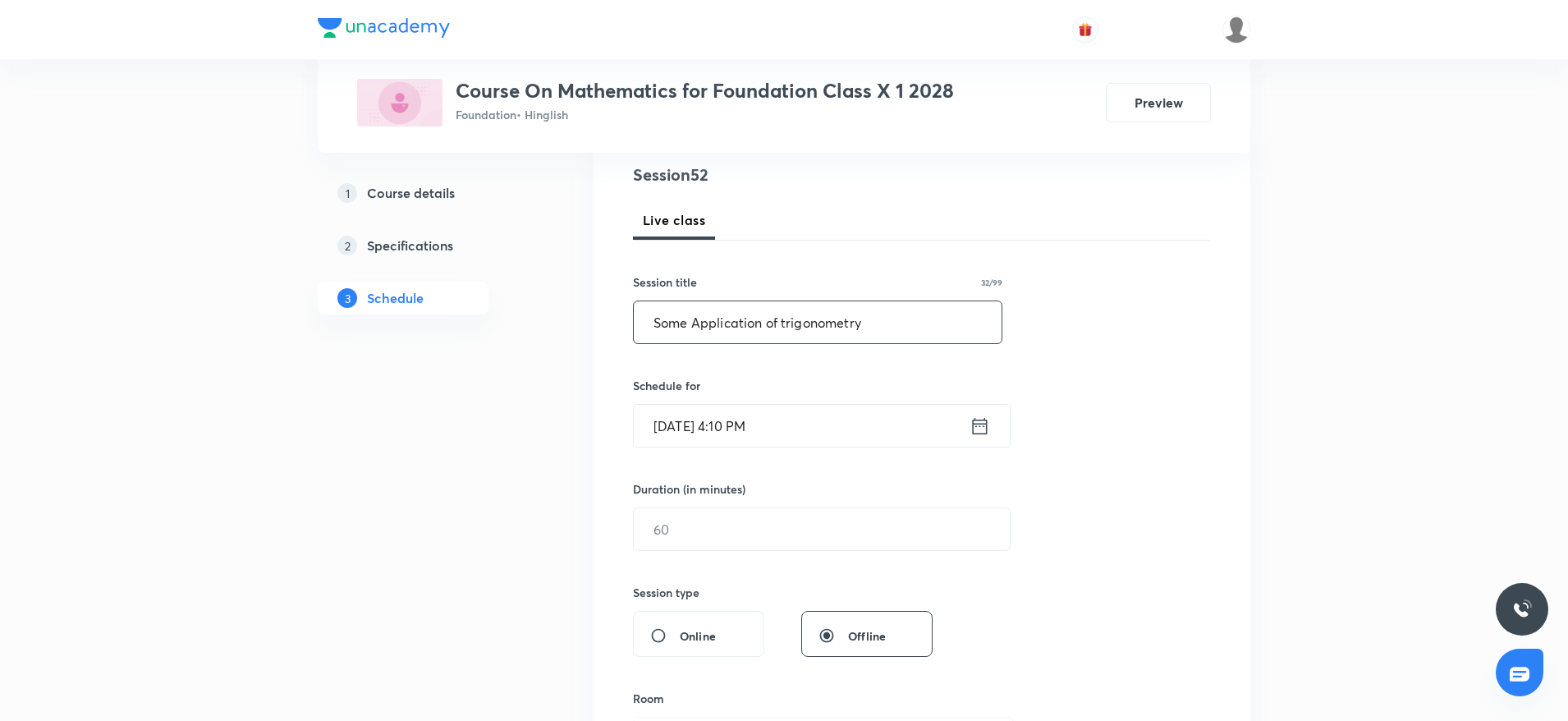
scroll to position [246, 0]
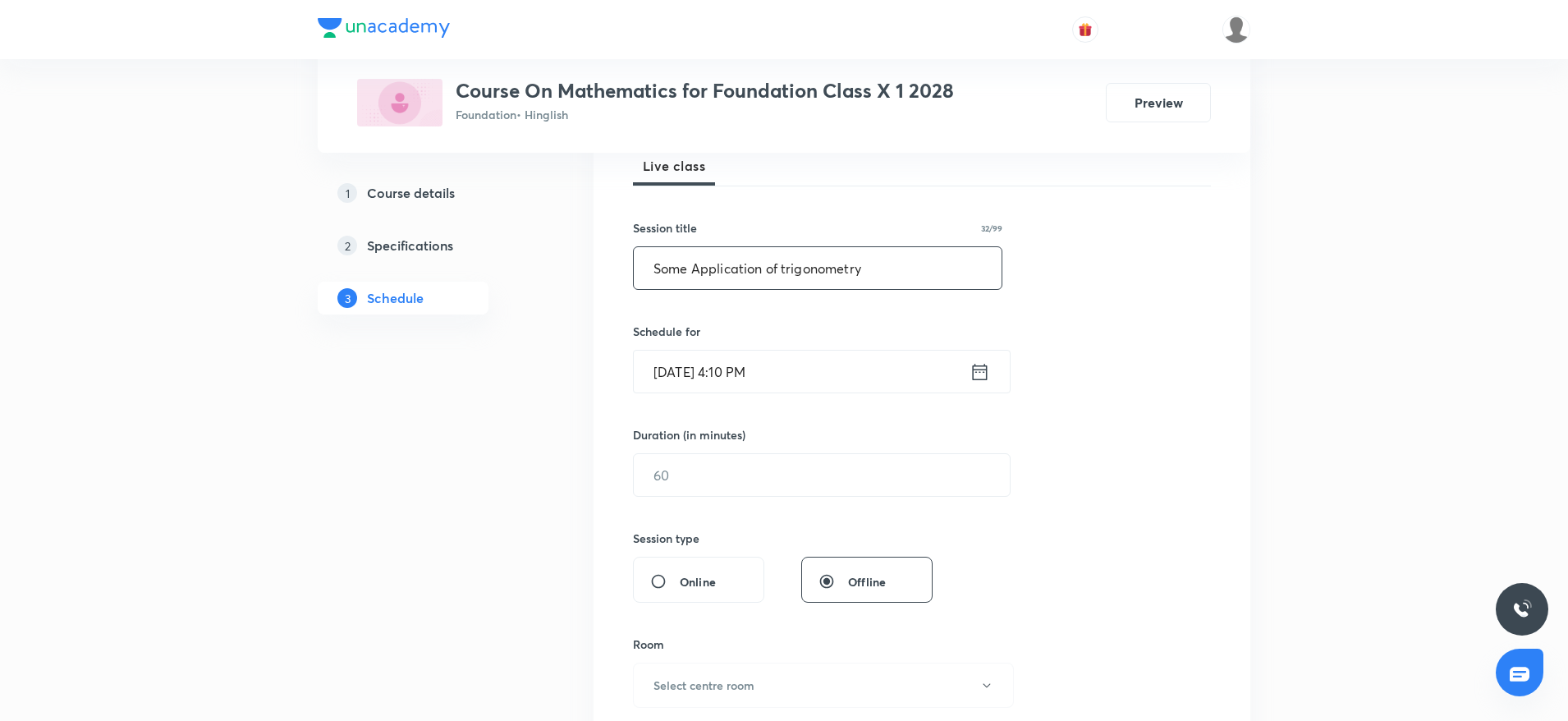
type input "Some Application of trigonometry"
click at [802, 381] on input "Sep 4, 2025, 4:10 PM" at bounding box center [801, 371] width 336 height 42
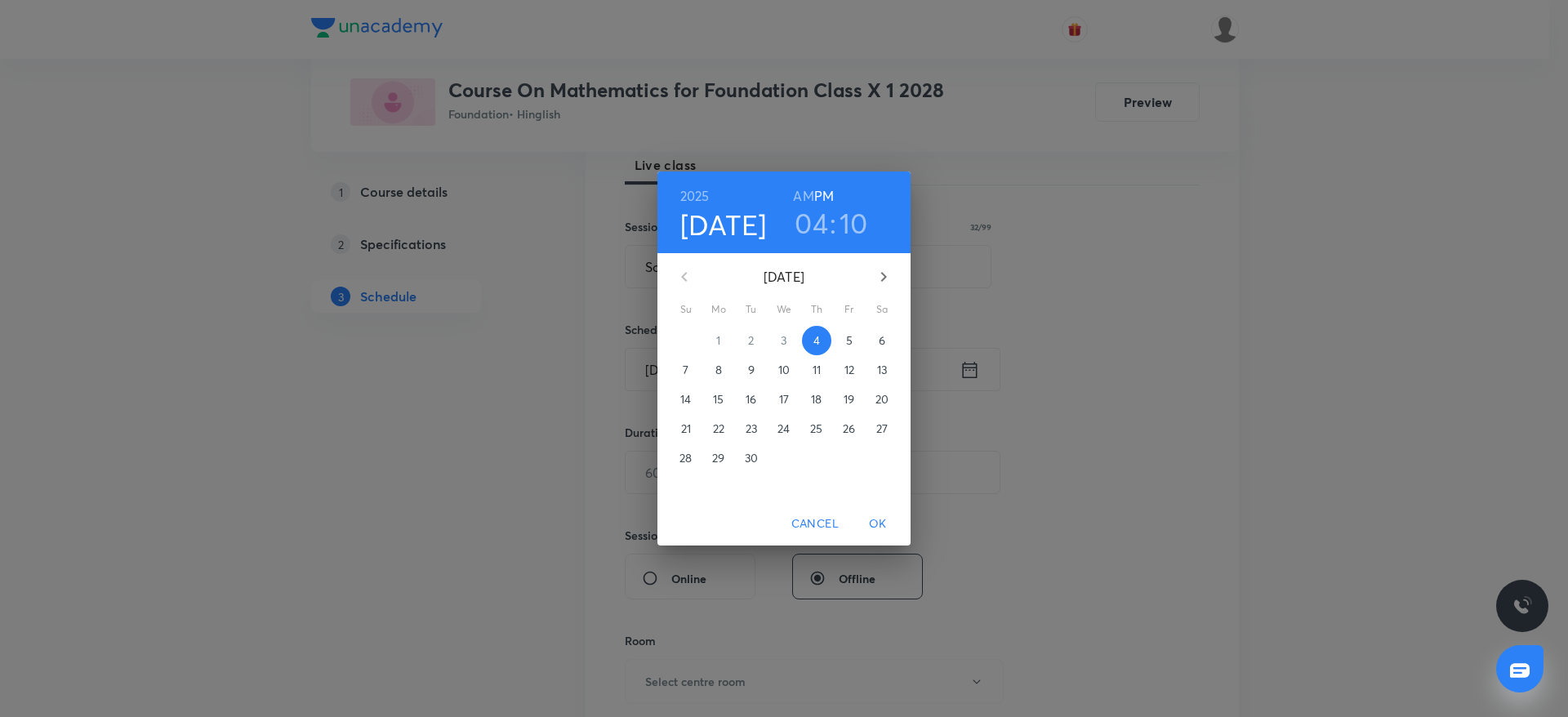
click at [819, 211] on h3 "04" at bounding box center [811, 223] width 33 height 34
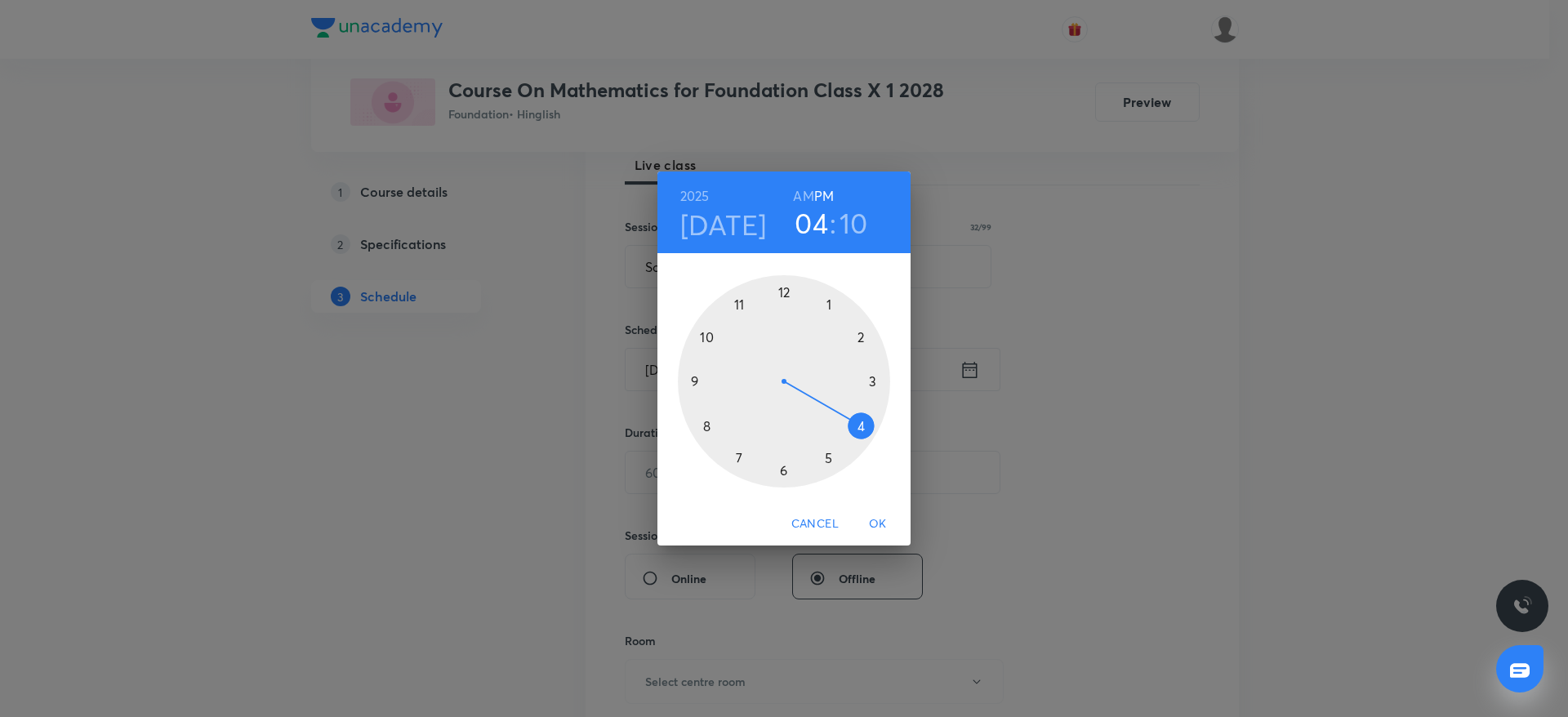
click at [784, 473] on div at bounding box center [784, 381] width 212 height 212
click at [783, 287] on div at bounding box center [784, 381] width 212 height 212
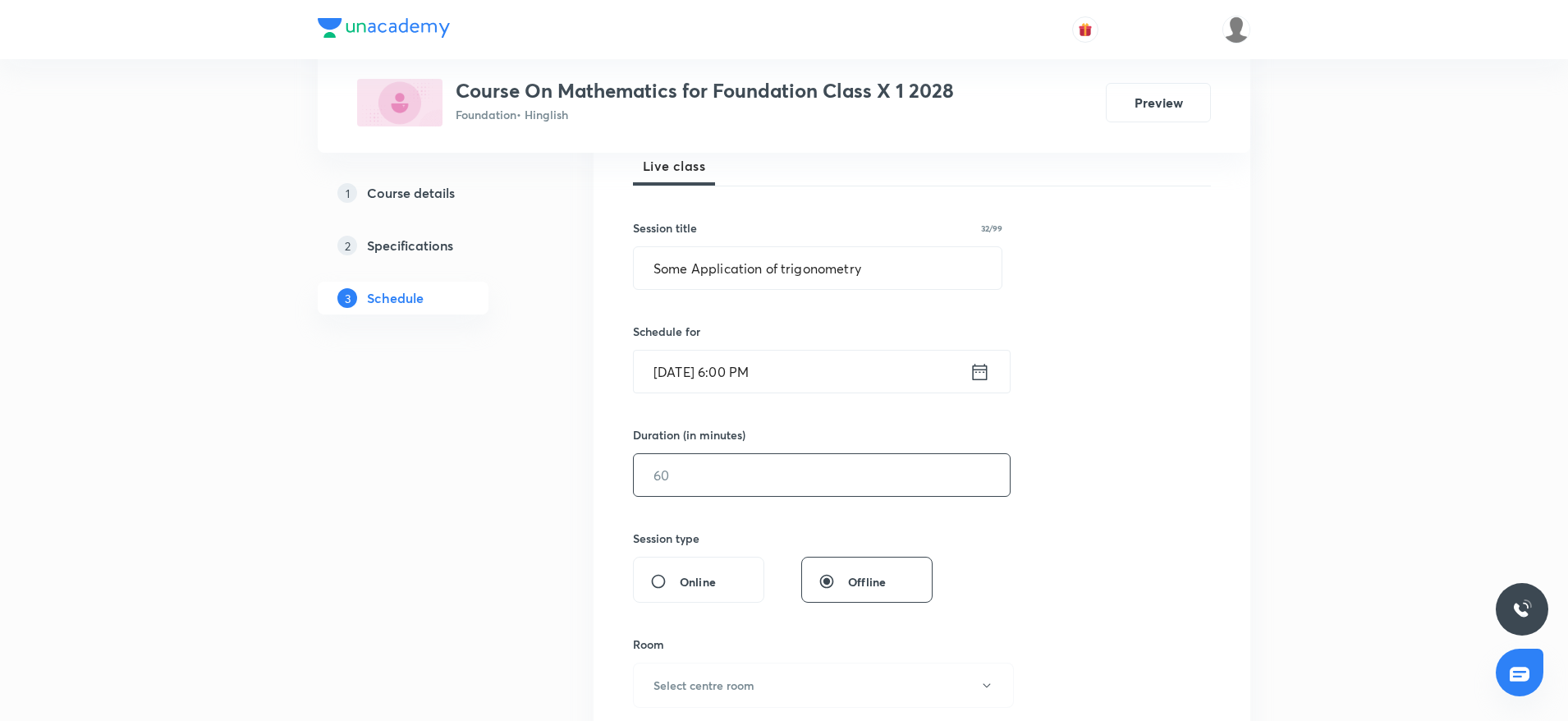
click at [751, 466] on input "text" at bounding box center [821, 475] width 376 height 42
type input "1"
type input "0"
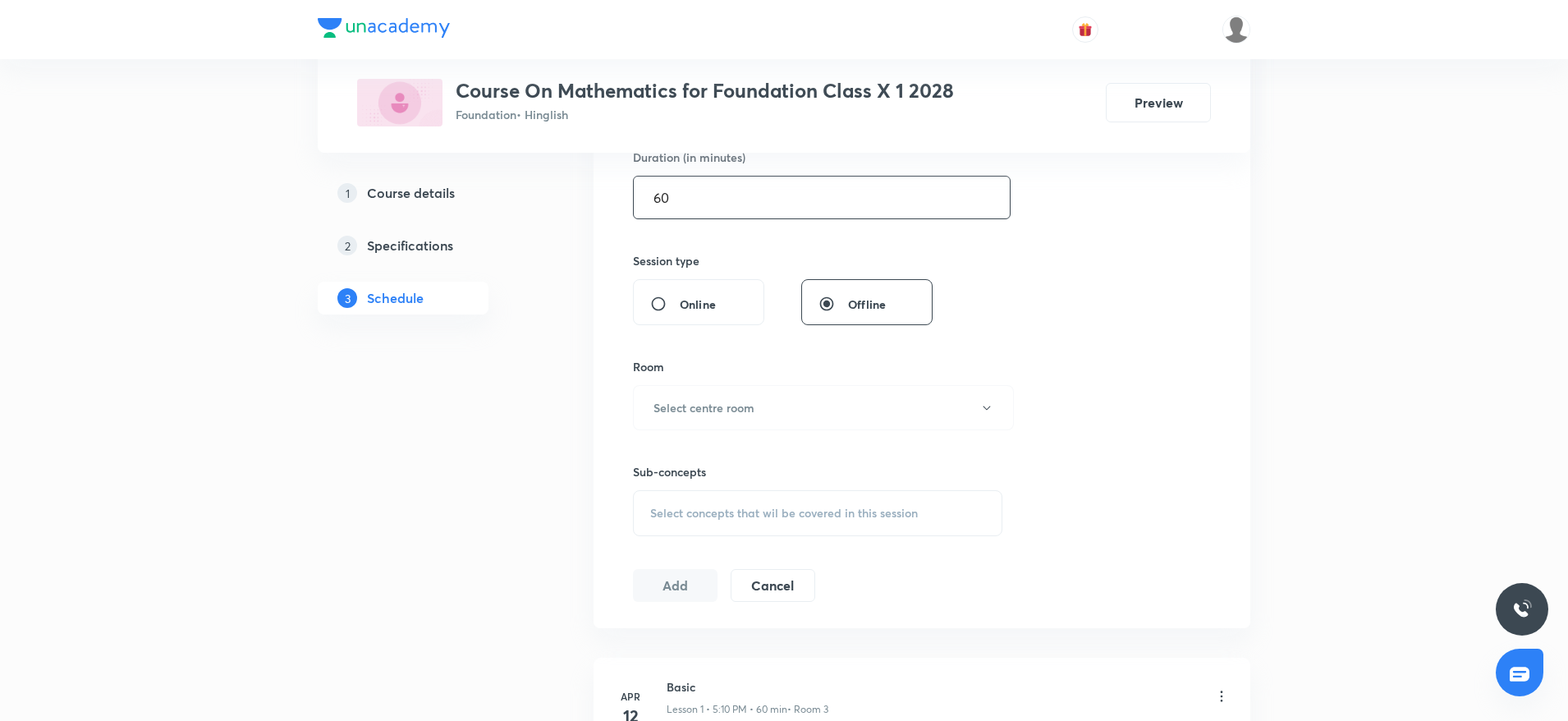
scroll to position [616, 0]
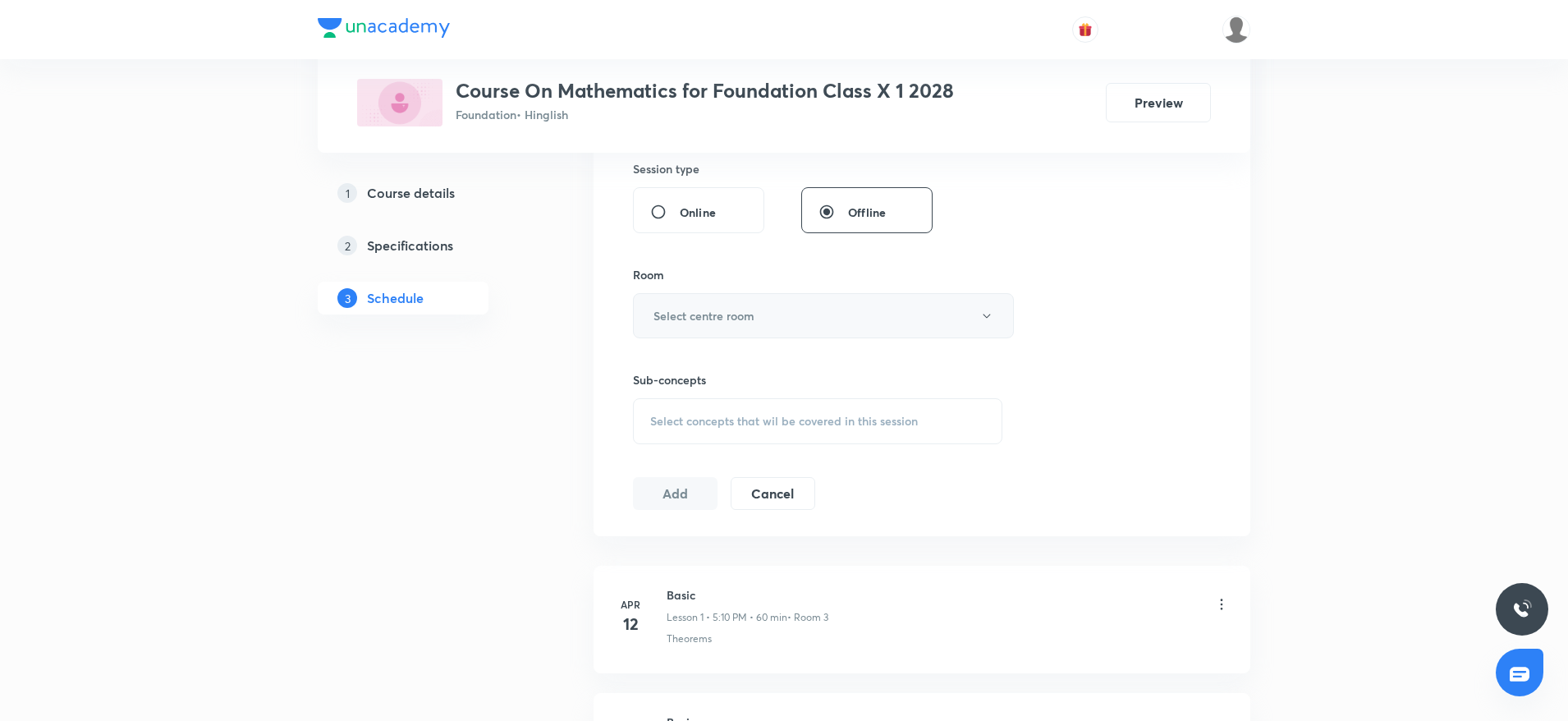
click at [724, 321] on h6 "Select centre room" at bounding box center [703, 315] width 101 height 17
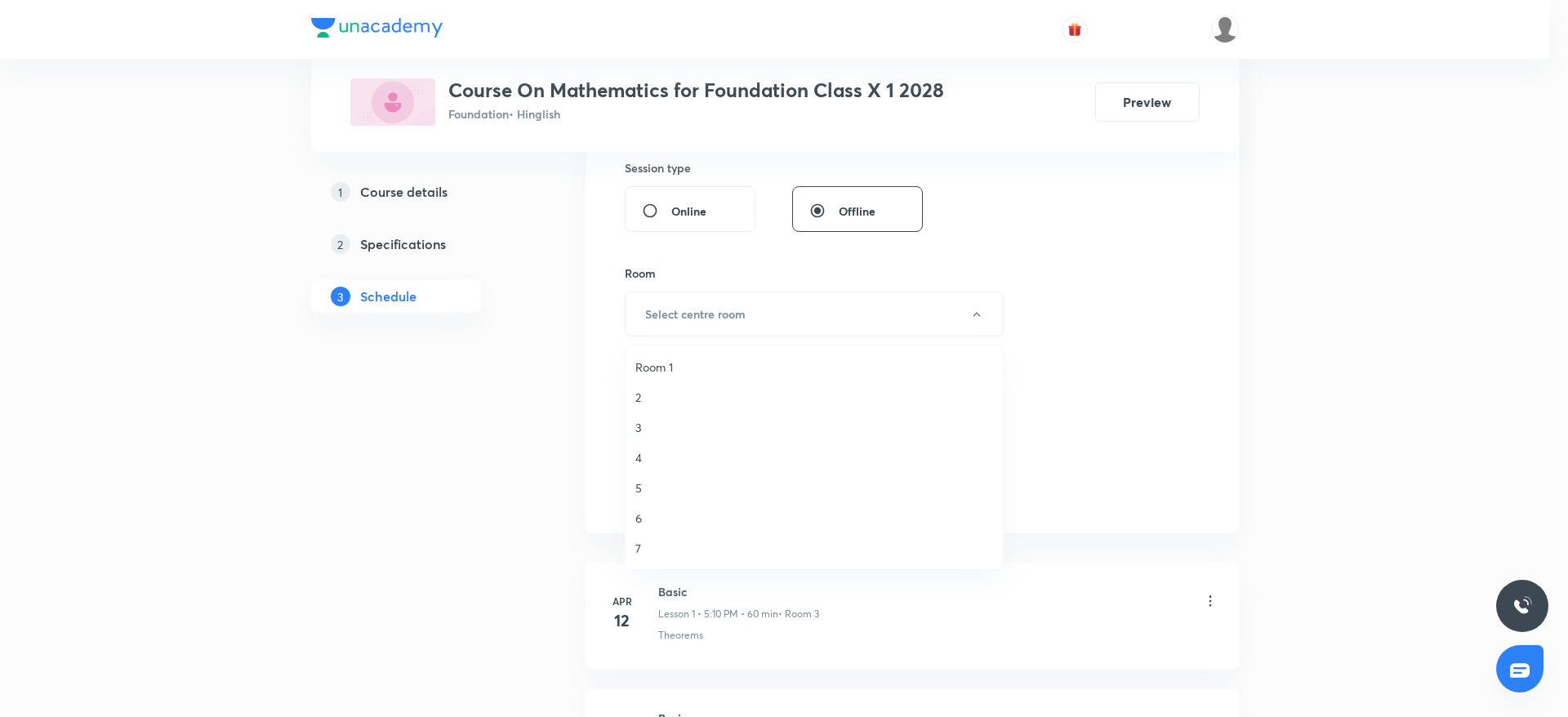
click at [644, 490] on span "5" at bounding box center [814, 488] width 358 height 17
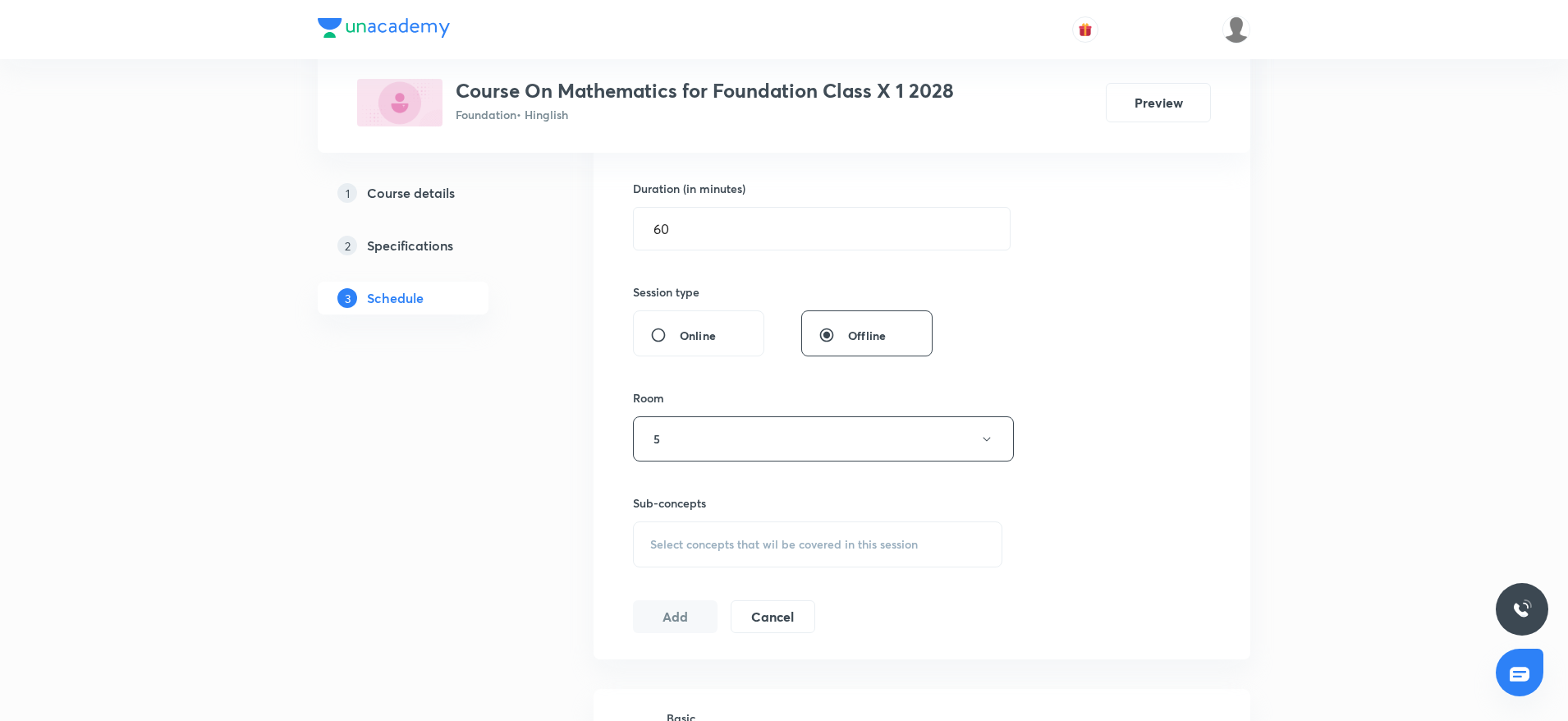
scroll to position [370, 0]
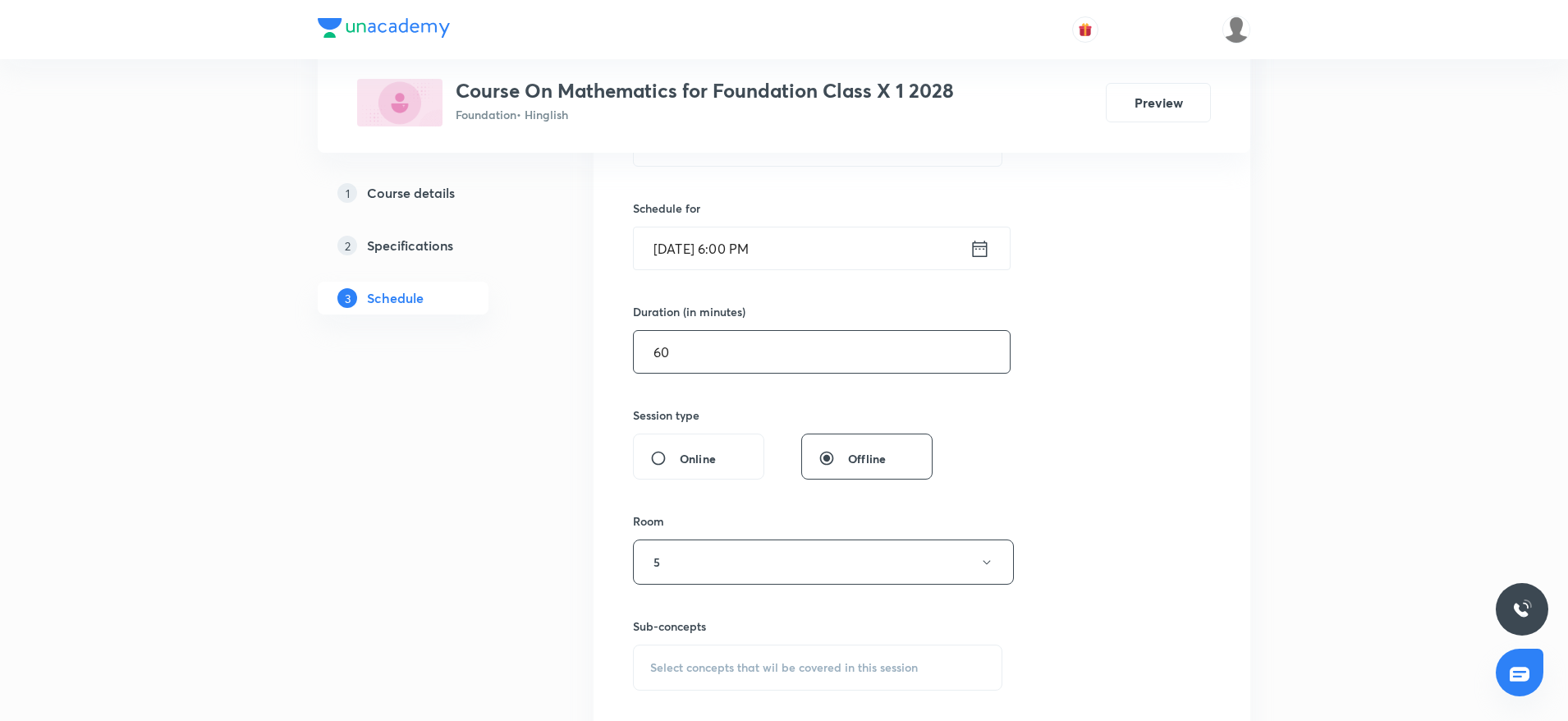
drag, startPoint x: 693, startPoint y: 341, endPoint x: 531, endPoint y: 361, distance: 163.2
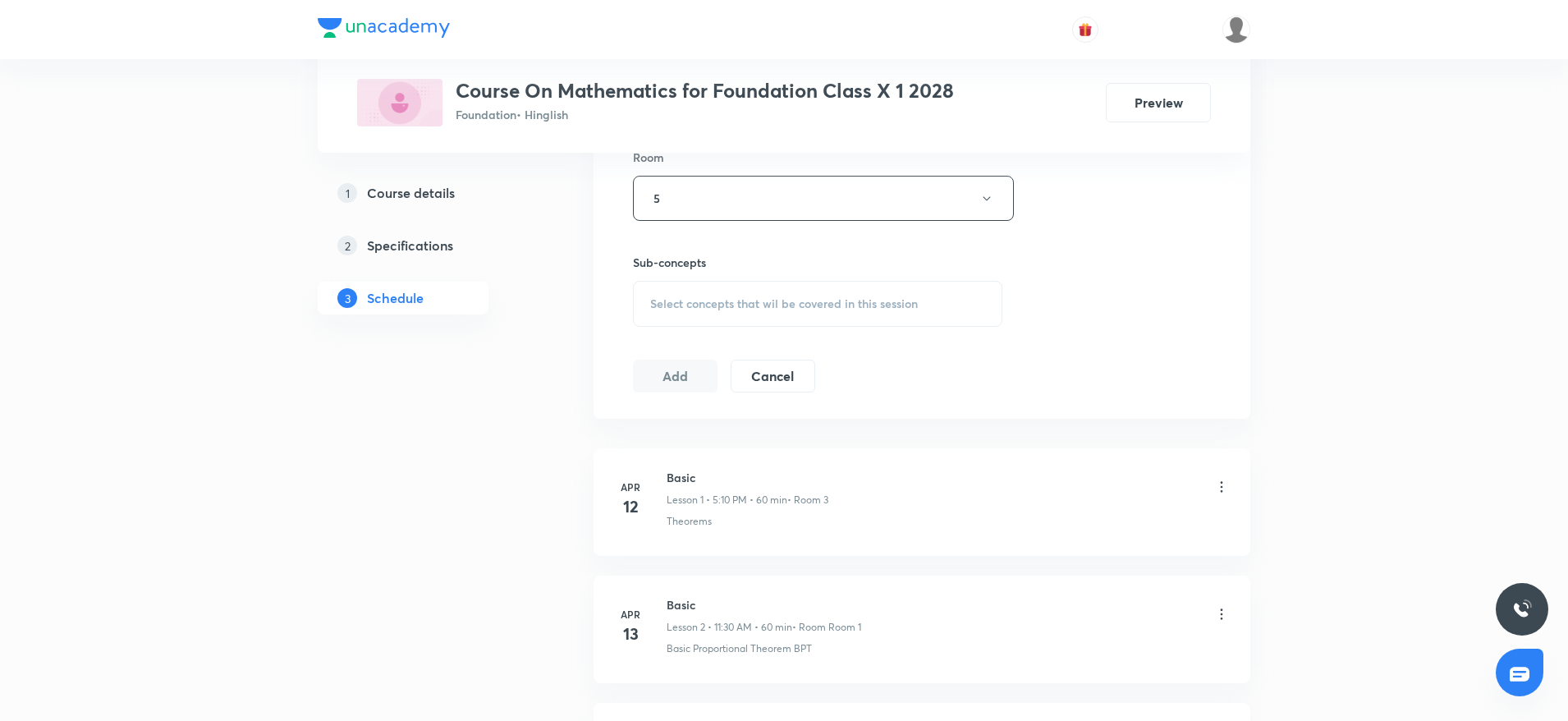
scroll to position [739, 0]
type input "95"
click at [710, 291] on span "Select concepts that wil be covered in this session" at bounding box center [784, 297] width 267 height 13
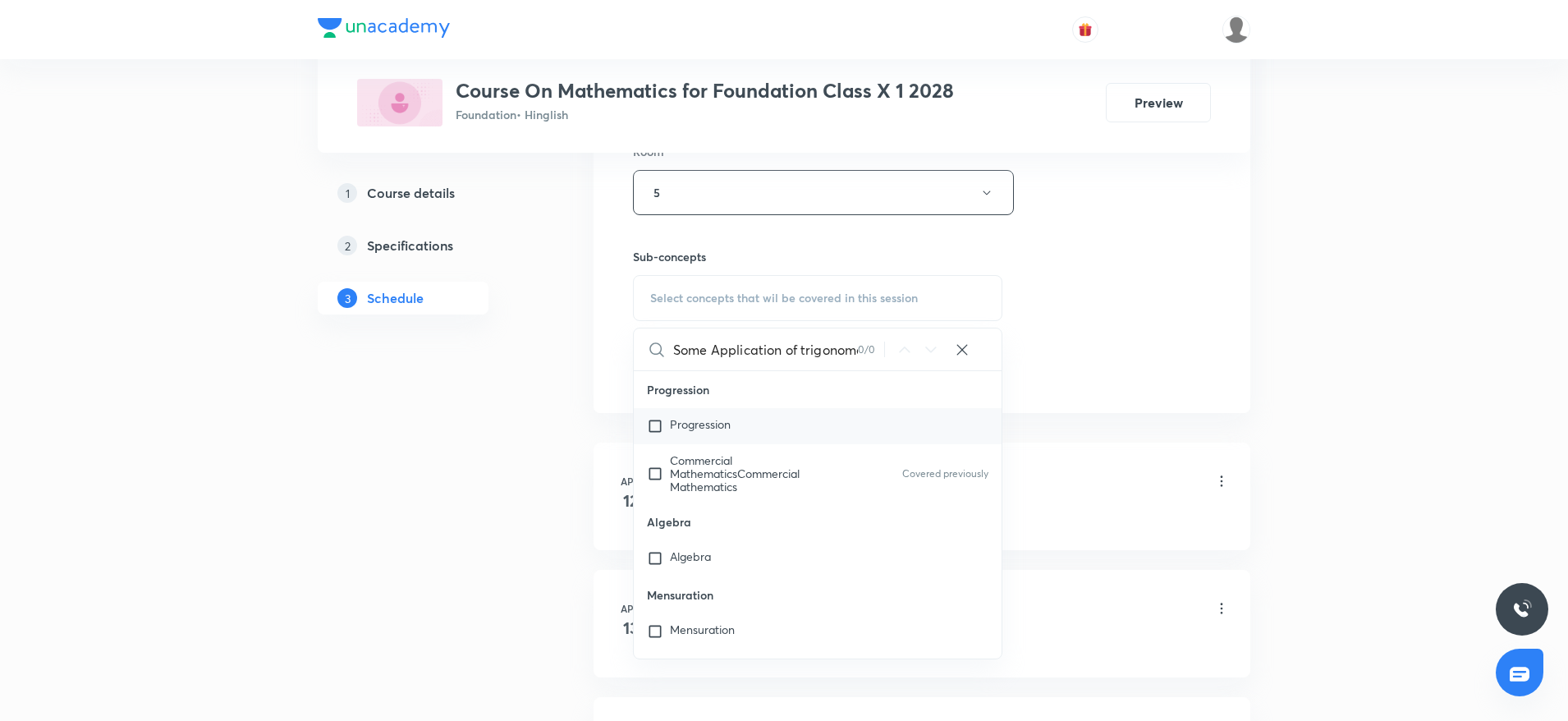
scroll to position [0, 25]
drag, startPoint x: 754, startPoint y: 349, endPoint x: 949, endPoint y: 352, distance: 195.0
click at [949, 352] on div "Some Application of trigonometry 0 / 0 ​" at bounding box center [817, 349] width 368 height 42
type input "S"
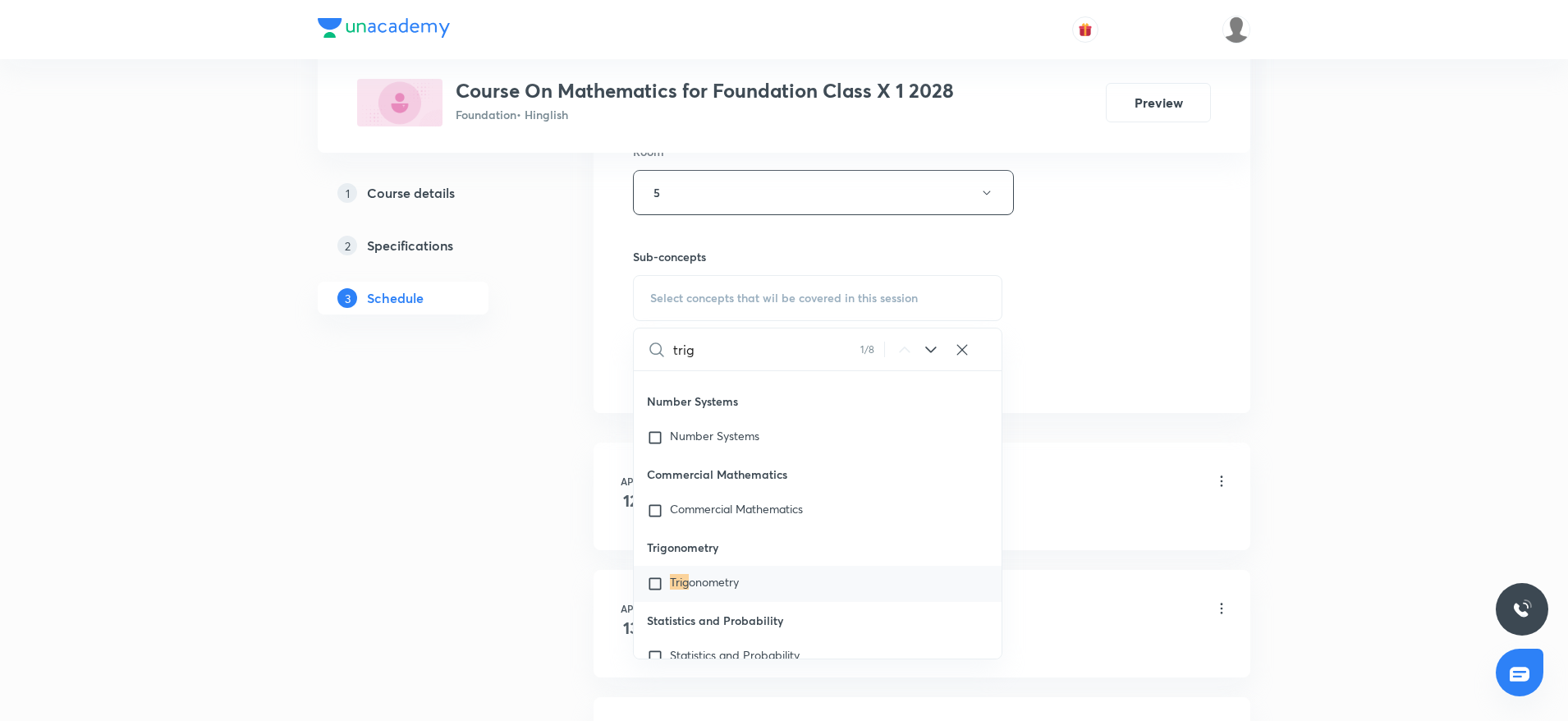
scroll to position [341, 0]
type input "trign"
click at [768, 584] on div "Trigonometry" at bounding box center [817, 583] width 368 height 36
checkbox input "true"
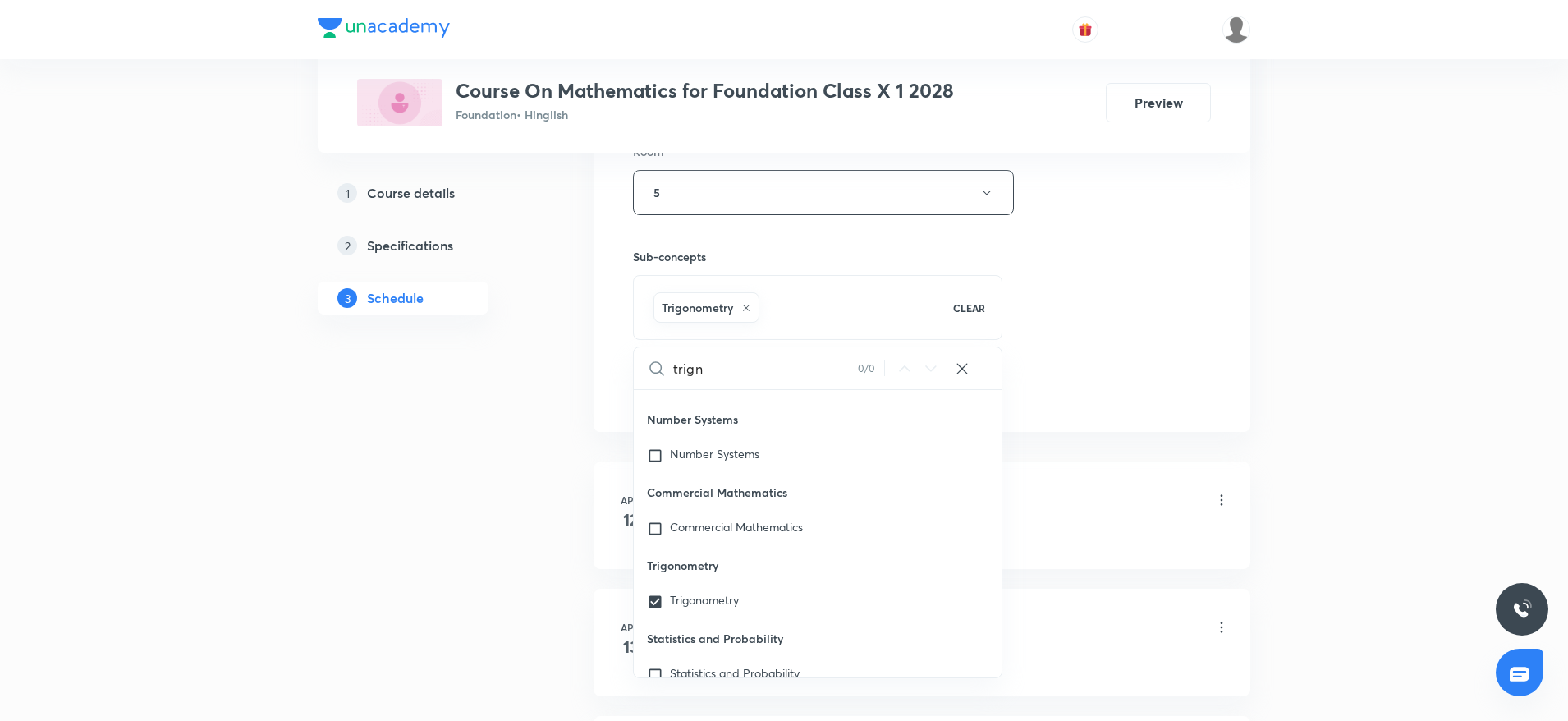
click at [1226, 370] on div "Session 52 Live class Session title 32/99 Some Application of trigonometry ​ Sc…" at bounding box center [922, 10] width 656 height 843
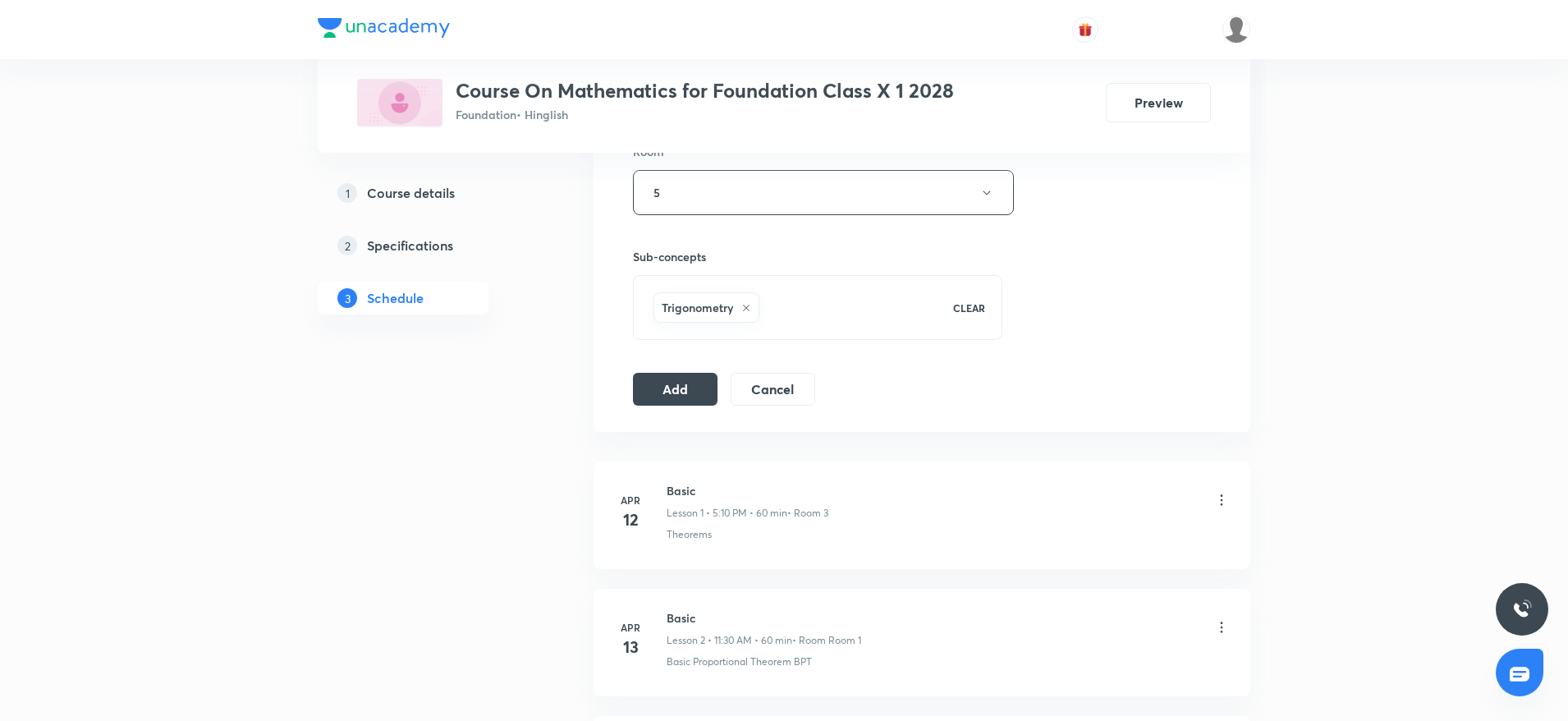
click at [676, 370] on div "Session 52 Live class Session title 32/99 Some Application of trigonometry ​ Sc…" at bounding box center [922, 11] width 578 height 790
click at [678, 381] on button "Add" at bounding box center [675, 388] width 85 height 33
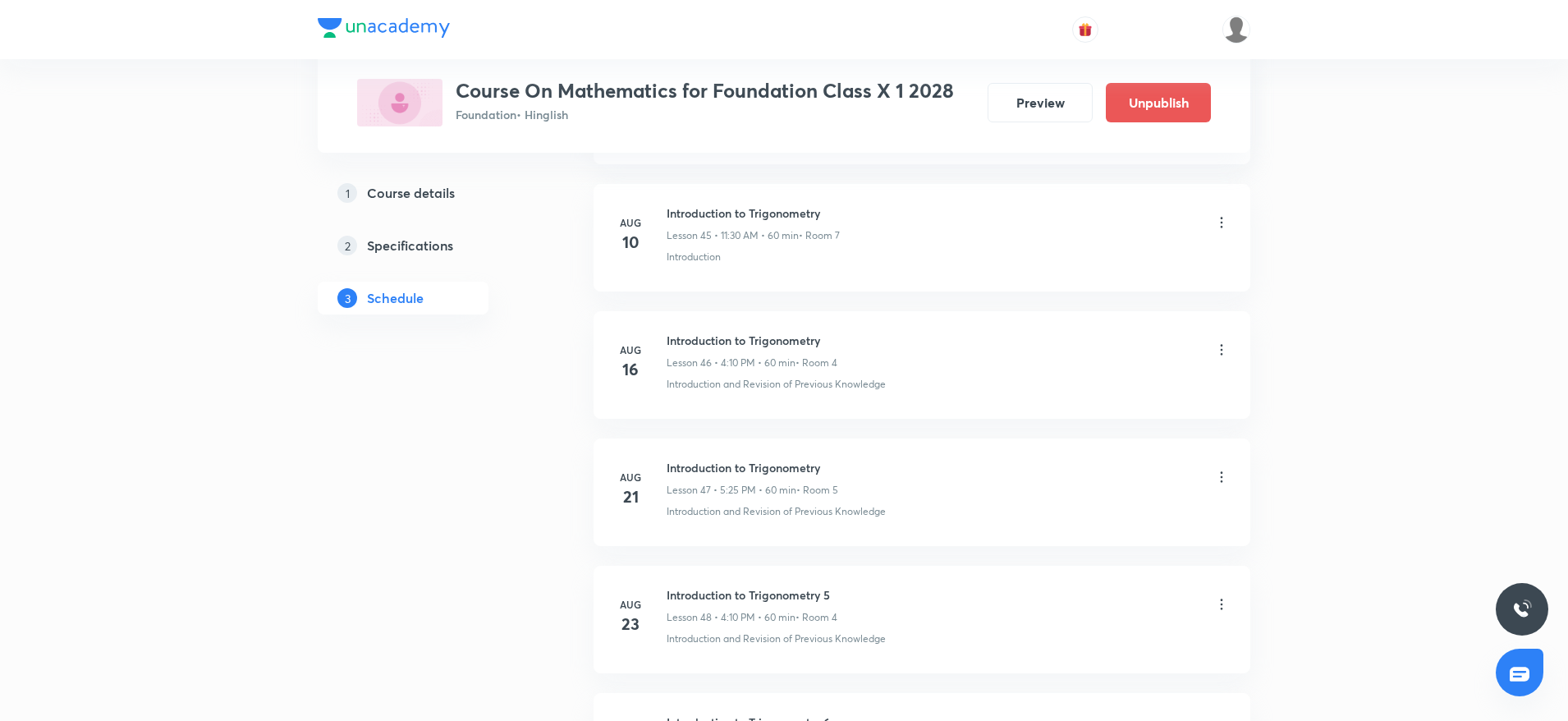
scroll to position [6461, 0]
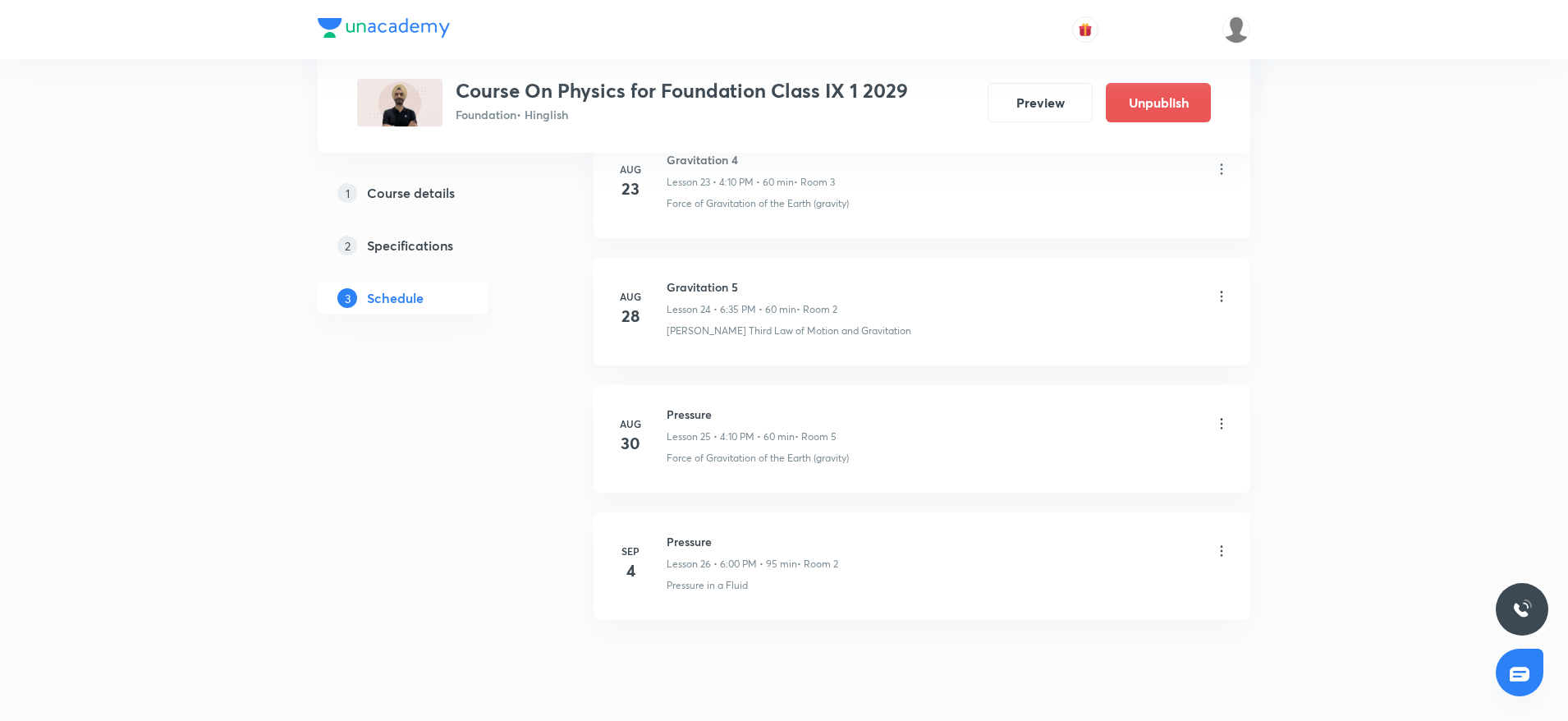
scroll to position [3905, 0]
